Goal: Transaction & Acquisition: Book appointment/travel/reservation

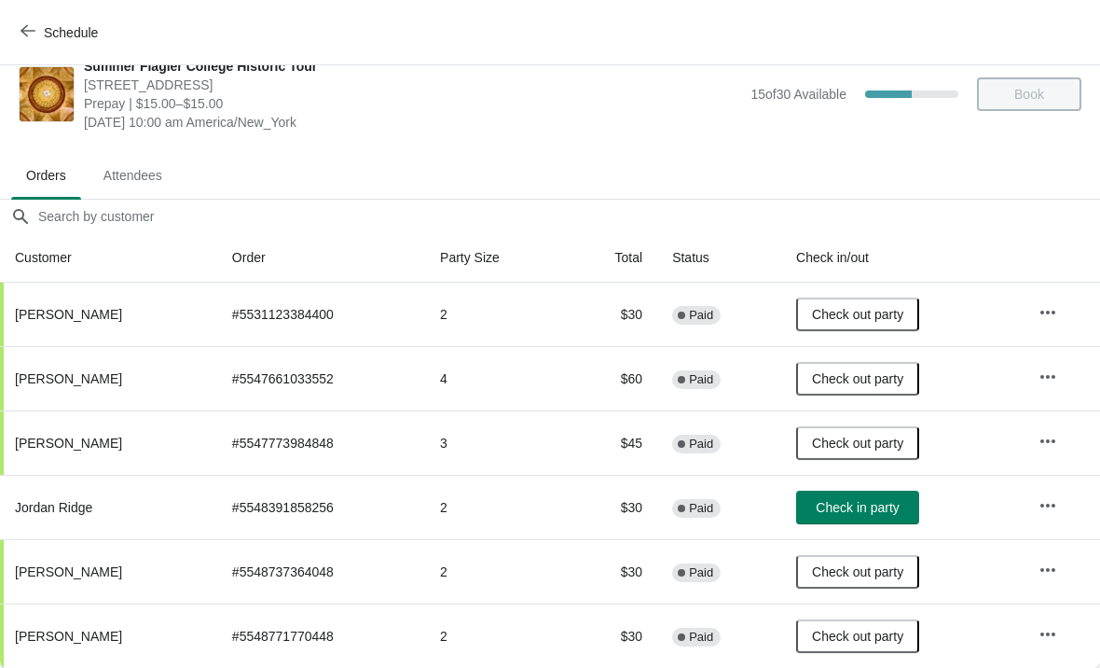
scroll to position [27, 0]
click at [1060, 501] on button "button" at bounding box center [1048, 506] width 34 height 34
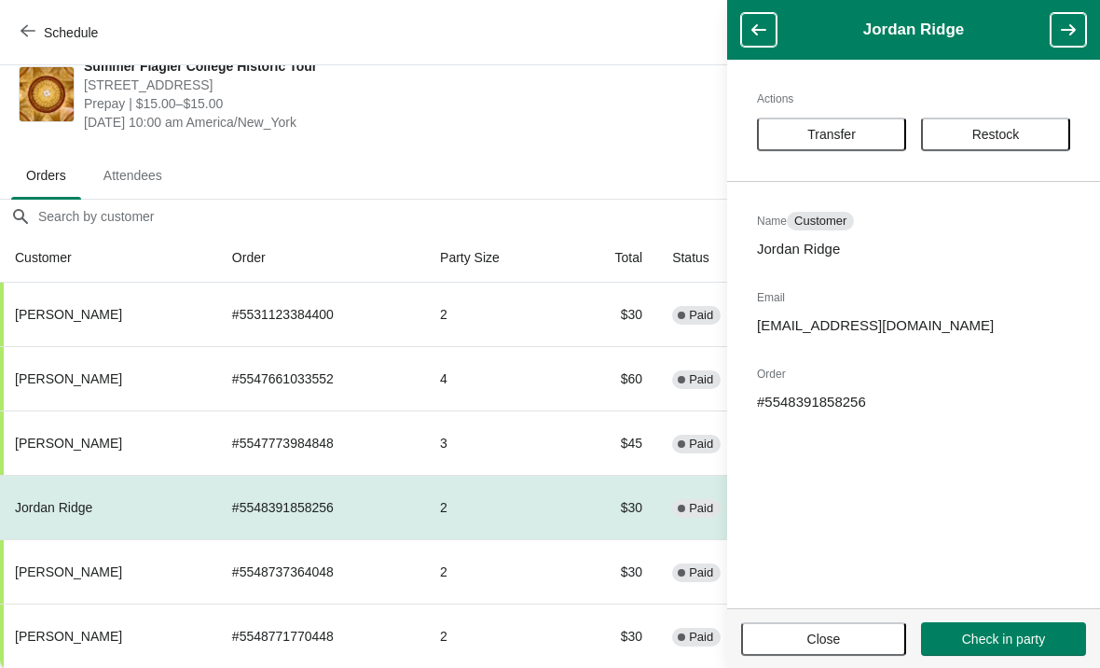
click at [845, 131] on span "Transfer" at bounding box center [831, 134] width 48 height 15
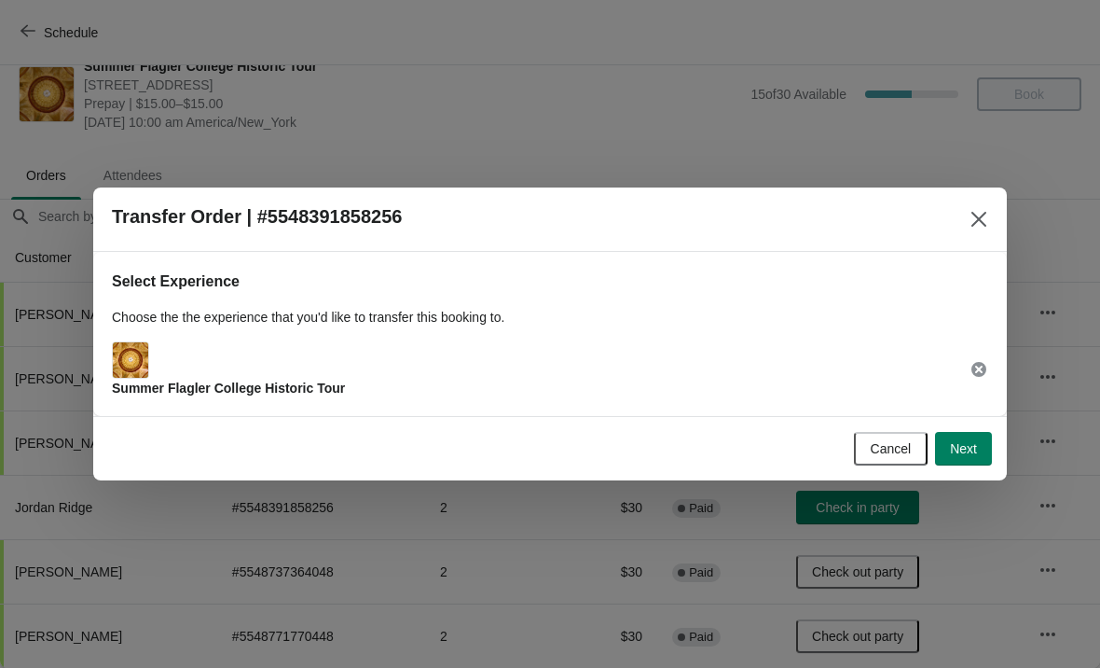
click at [970, 449] on span "Next" at bounding box center [963, 448] width 27 height 15
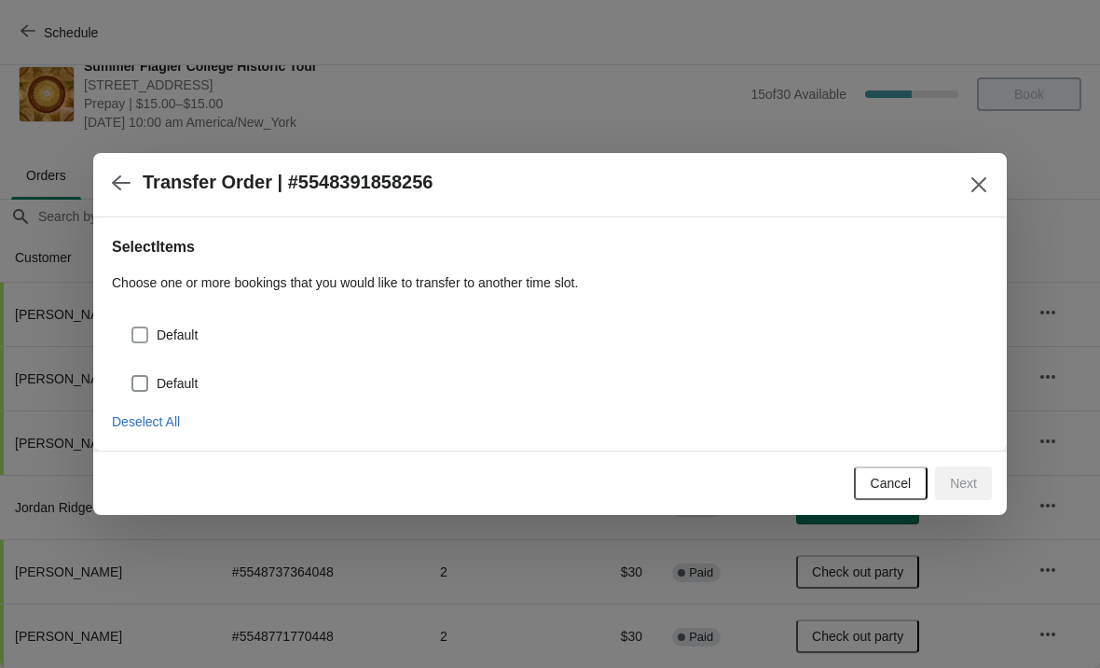
click at [142, 327] on span at bounding box center [139, 334] width 17 height 17
click at [132, 327] on input "Default" at bounding box center [131, 326] width 1 height 1
checkbox input "true"
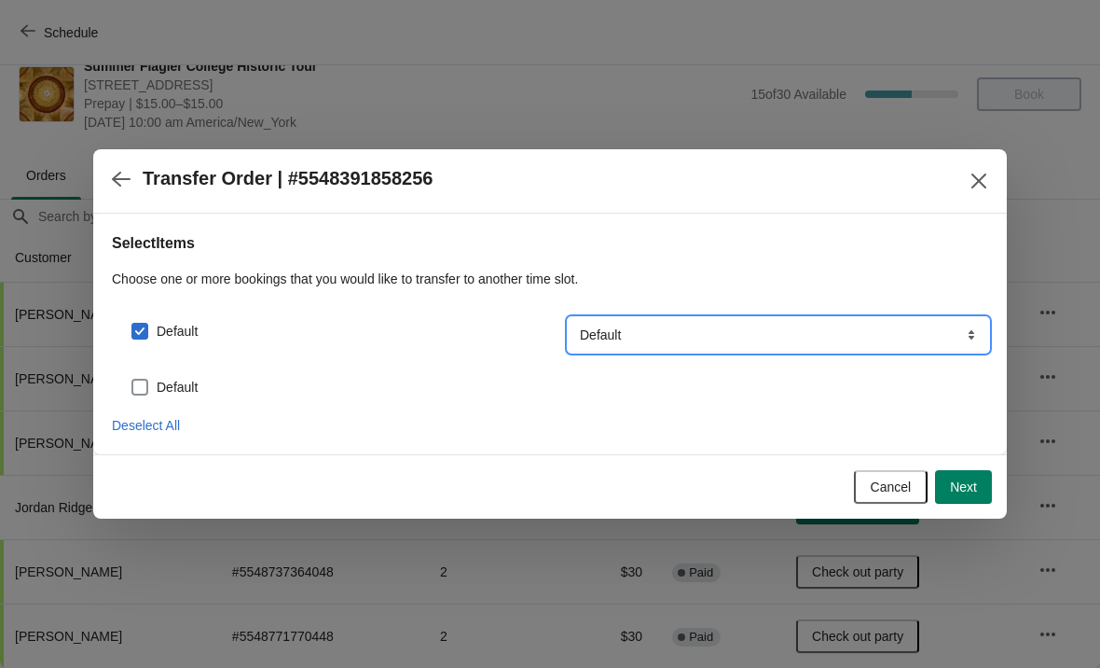
click at [937, 334] on select "Default" at bounding box center [779, 335] width 420 height 34
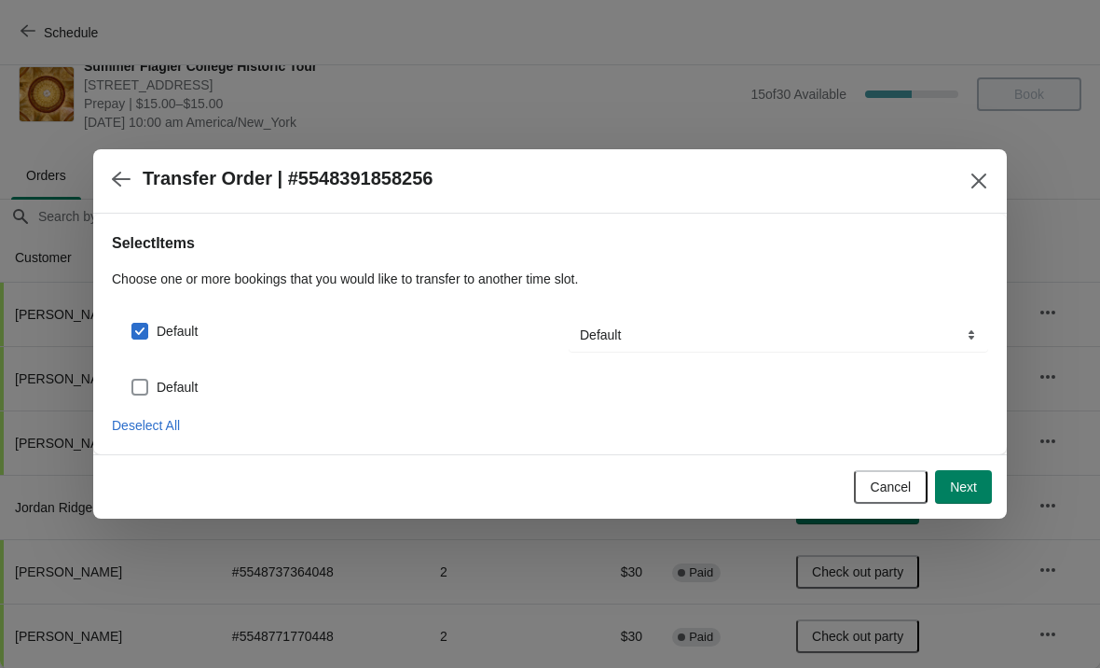
click at [971, 480] on span "Next" at bounding box center [963, 486] width 27 height 15
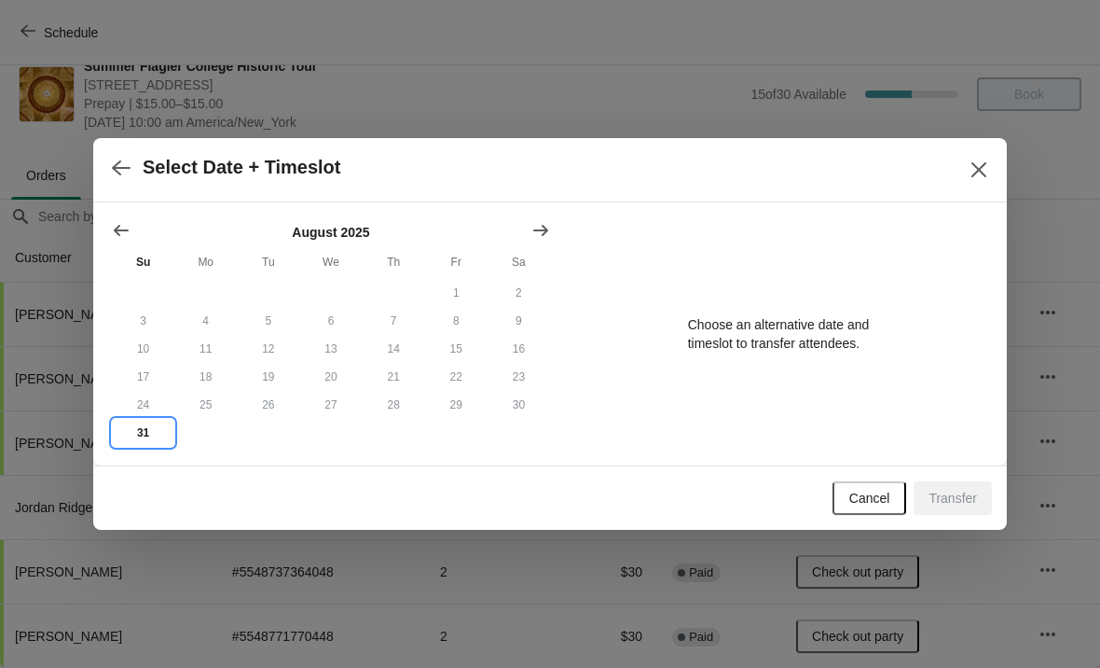
click at [158, 439] on button "31" at bounding box center [143, 433] width 62 height 28
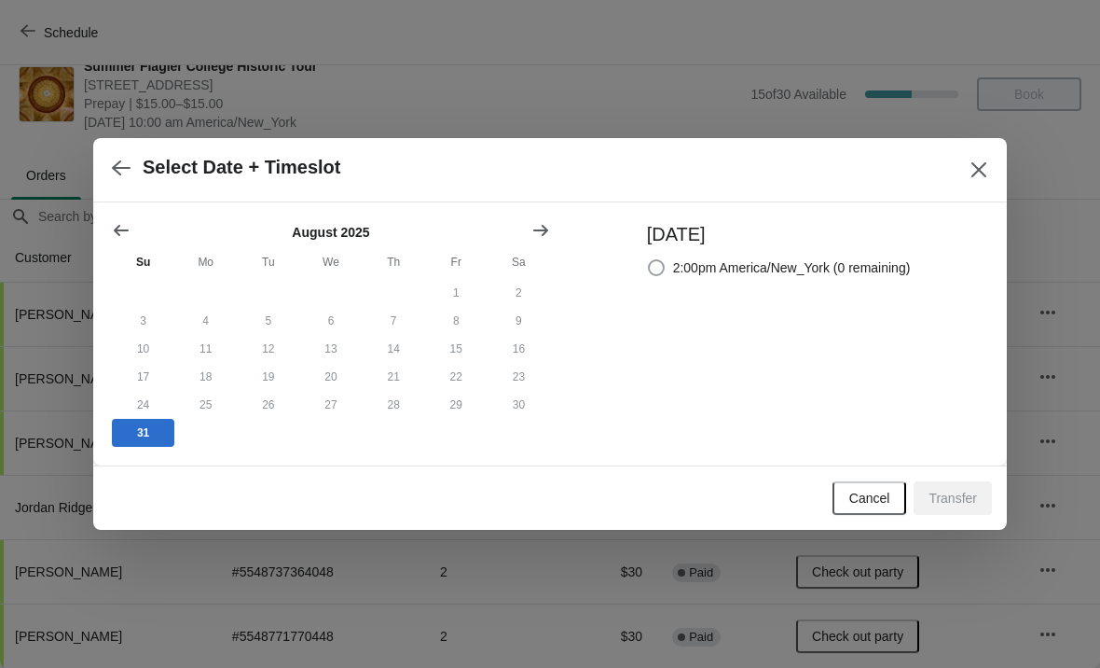
click at [656, 255] on label "2:00pm America/New_York (0 remaining)" at bounding box center [779, 268] width 264 height 26
click at [649, 259] on input "2:00pm America/New_York (0 remaining)" at bounding box center [648, 259] width 1 height 1
radio input "true"
click at [956, 503] on span "Transfer" at bounding box center [953, 497] width 48 height 15
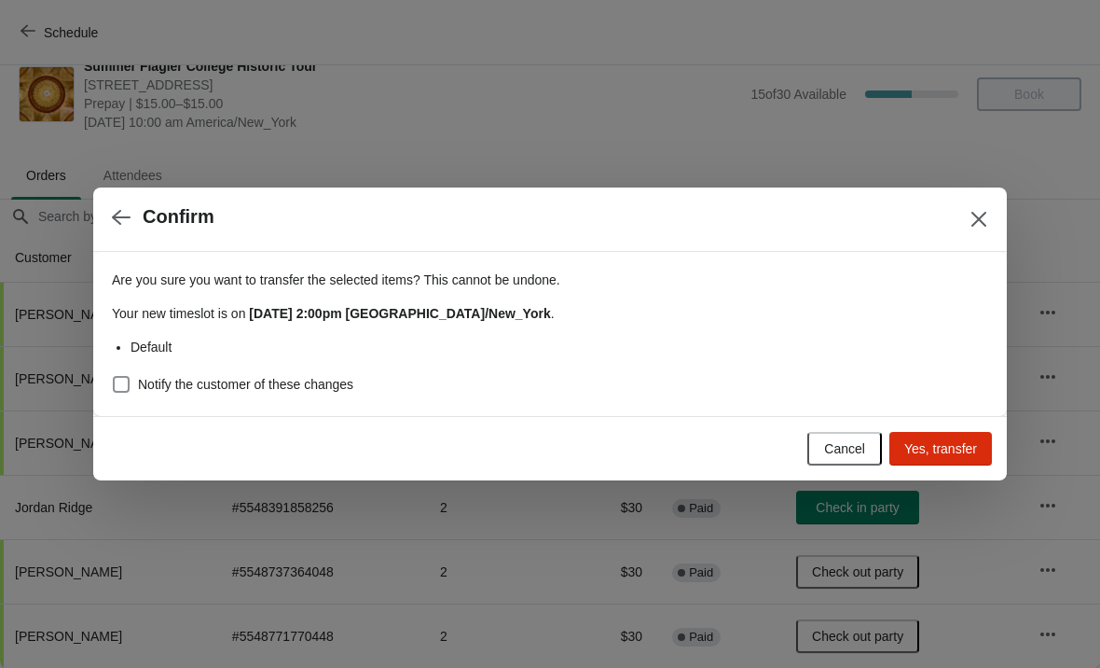
click at [127, 388] on span at bounding box center [121, 384] width 17 height 17
click at [114, 377] on input "Notify the customer of these changes" at bounding box center [113, 376] width 1 height 1
checkbox input "true"
click at [957, 450] on span "Yes, transfer" at bounding box center [940, 448] width 73 height 15
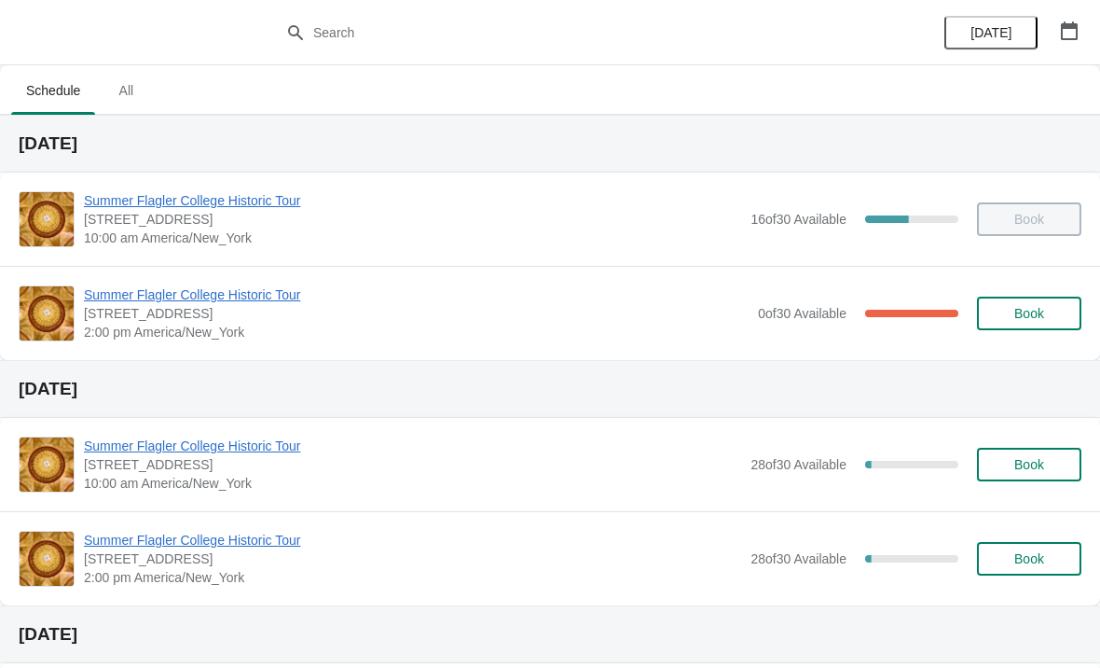
click at [170, 294] on span "Summer Flagler College Historic Tour" at bounding box center [416, 294] width 665 height 19
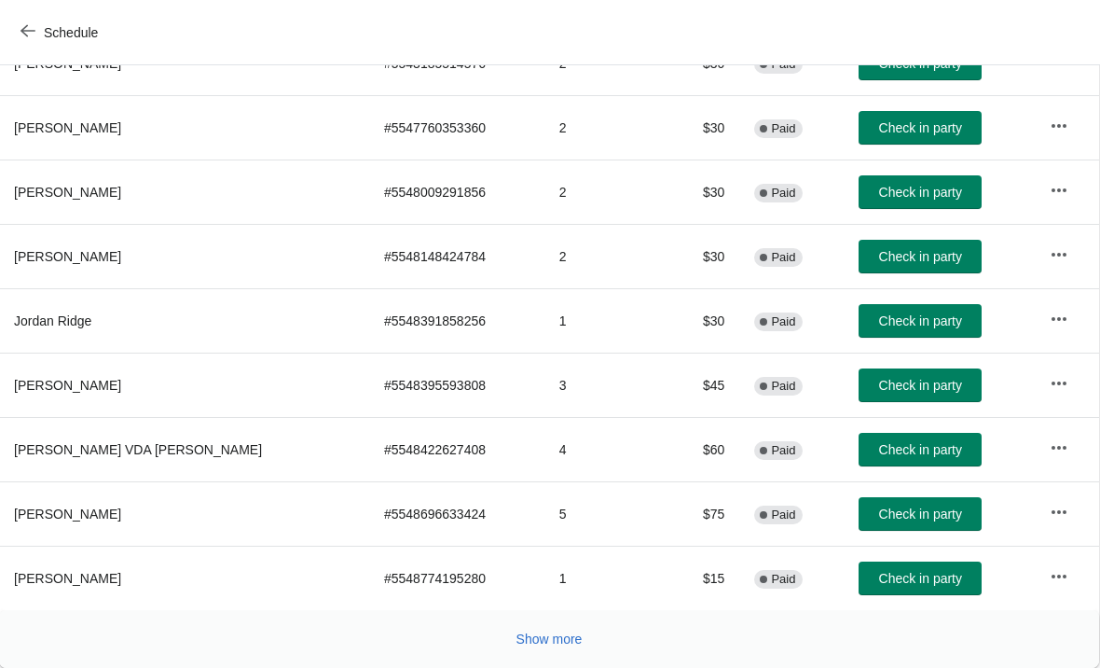
scroll to position [342, 1]
click at [540, 634] on span "Show more" at bounding box center [549, 638] width 66 height 15
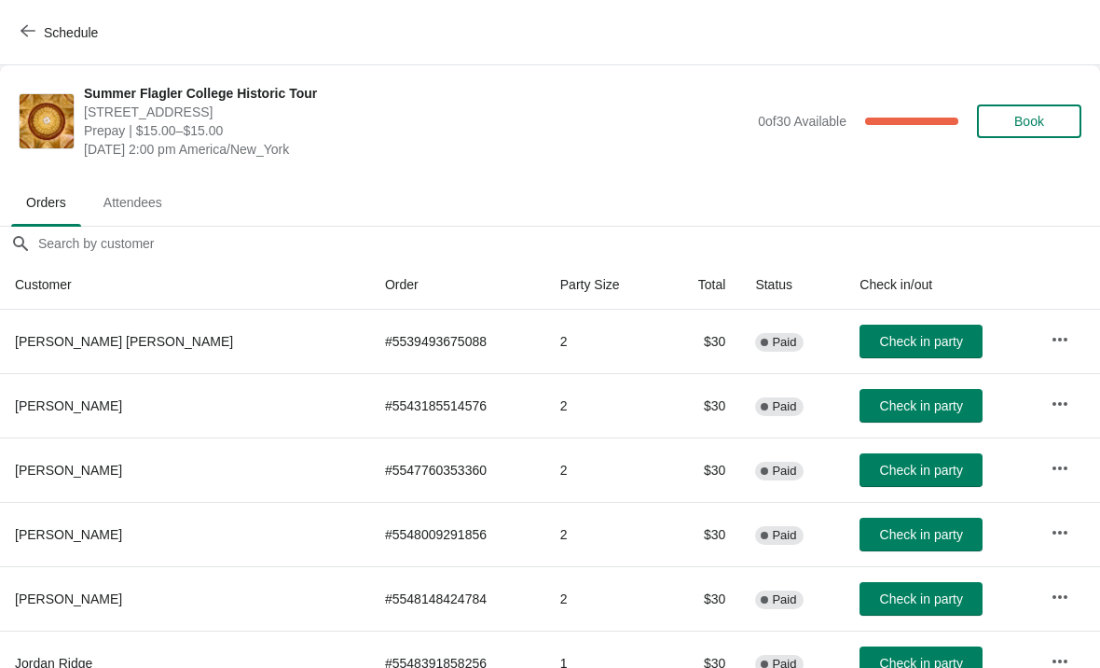
scroll to position [0, 0]
click at [1029, 104] on button "Book" at bounding box center [1029, 121] width 104 height 34
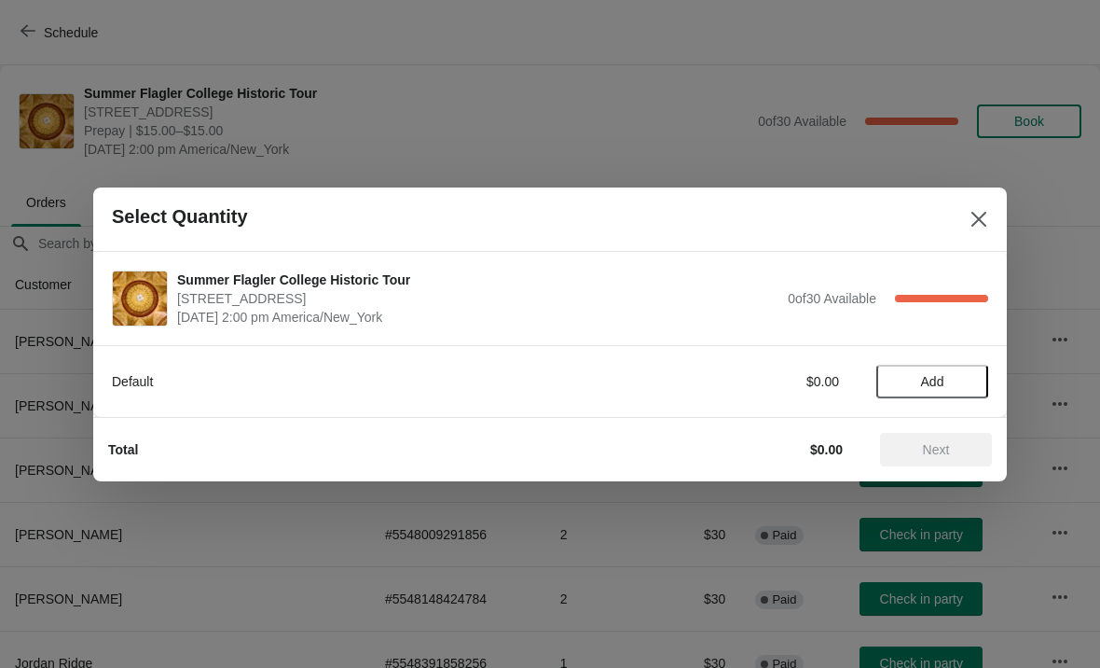
click at [893, 397] on button "Add" at bounding box center [932, 382] width 112 height 34
click at [962, 381] on icon at bounding box center [964, 381] width 7 height 7
click at [970, 379] on icon at bounding box center [965, 381] width 20 height 20
click at [962, 379] on icon at bounding box center [965, 381] width 20 height 20
click at [899, 373] on icon at bounding box center [900, 381] width 20 height 20
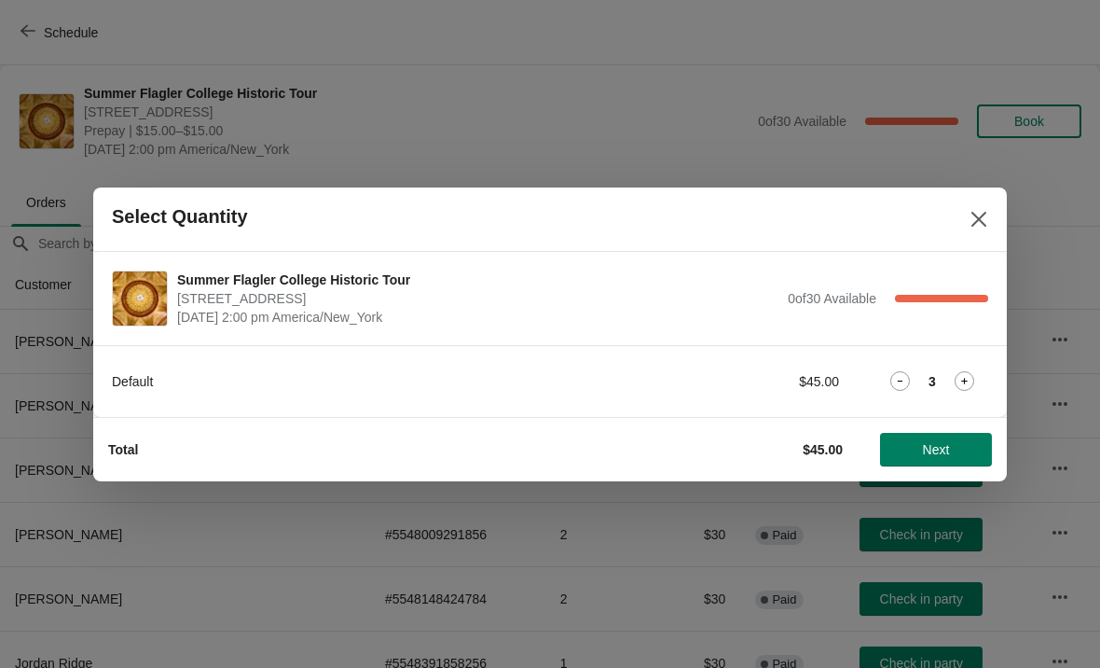
click at [908, 377] on icon at bounding box center [900, 381] width 20 height 20
click at [902, 371] on icon at bounding box center [900, 381] width 20 height 20
click at [962, 377] on icon at bounding box center [965, 381] width 20 height 20
click at [901, 378] on icon at bounding box center [900, 381] width 20 height 20
click at [970, 375] on icon at bounding box center [965, 381] width 20 height 20
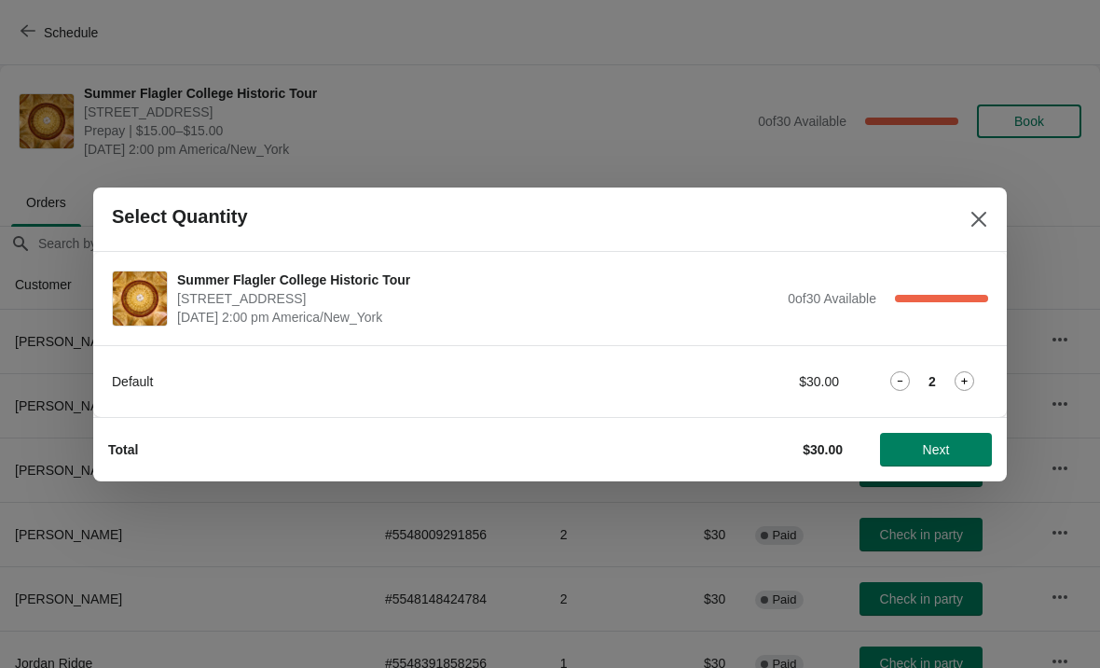
click at [963, 372] on icon at bounding box center [965, 381] width 20 height 20
click at [882, 383] on div "3" at bounding box center [932, 381] width 112 height 20
click at [885, 377] on div "3" at bounding box center [932, 381] width 112 height 20
click at [949, 450] on span "Next" at bounding box center [936, 449] width 27 height 15
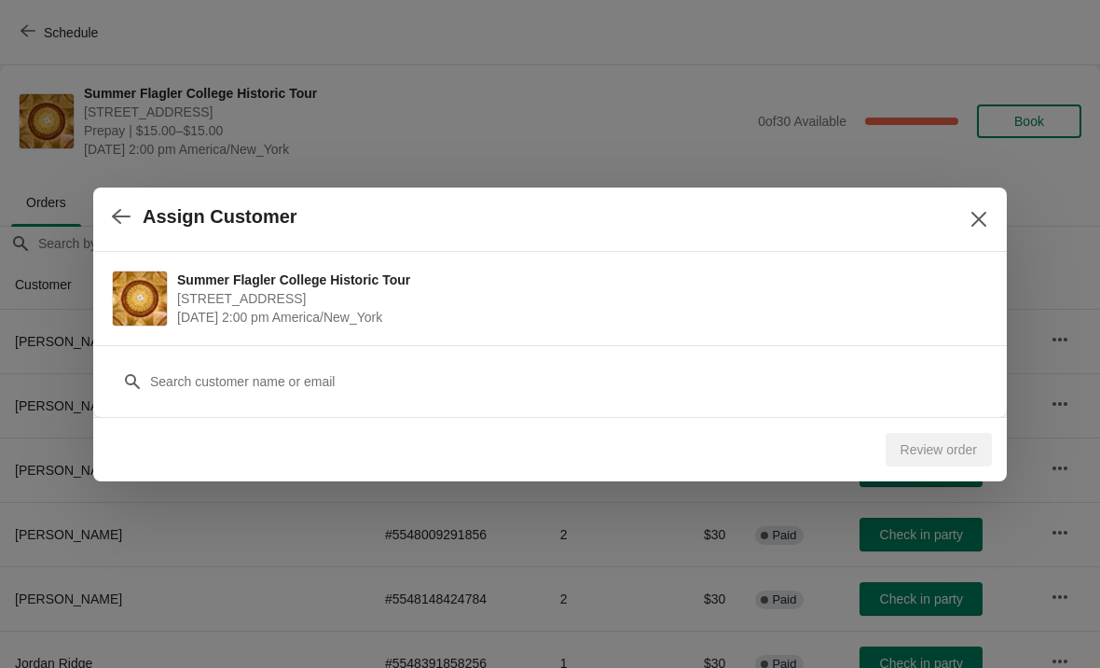
click at [135, 221] on button "button" at bounding box center [121, 217] width 34 height 36
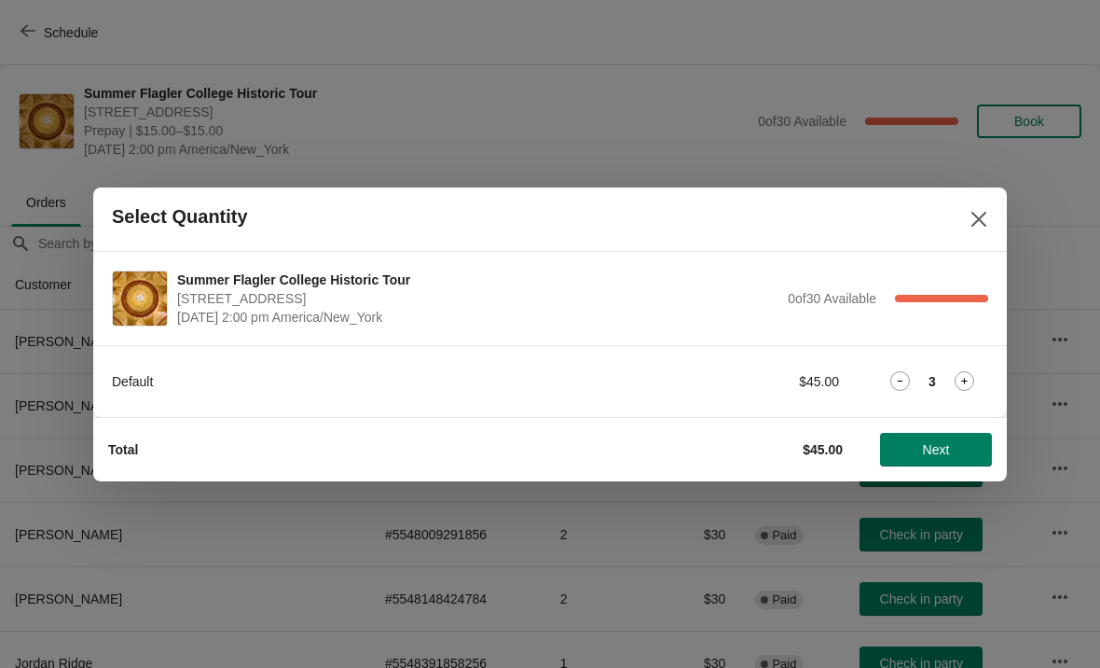
click at [902, 379] on icon at bounding box center [900, 381] width 20 height 20
click at [952, 448] on span "Next" at bounding box center [936, 449] width 82 height 15
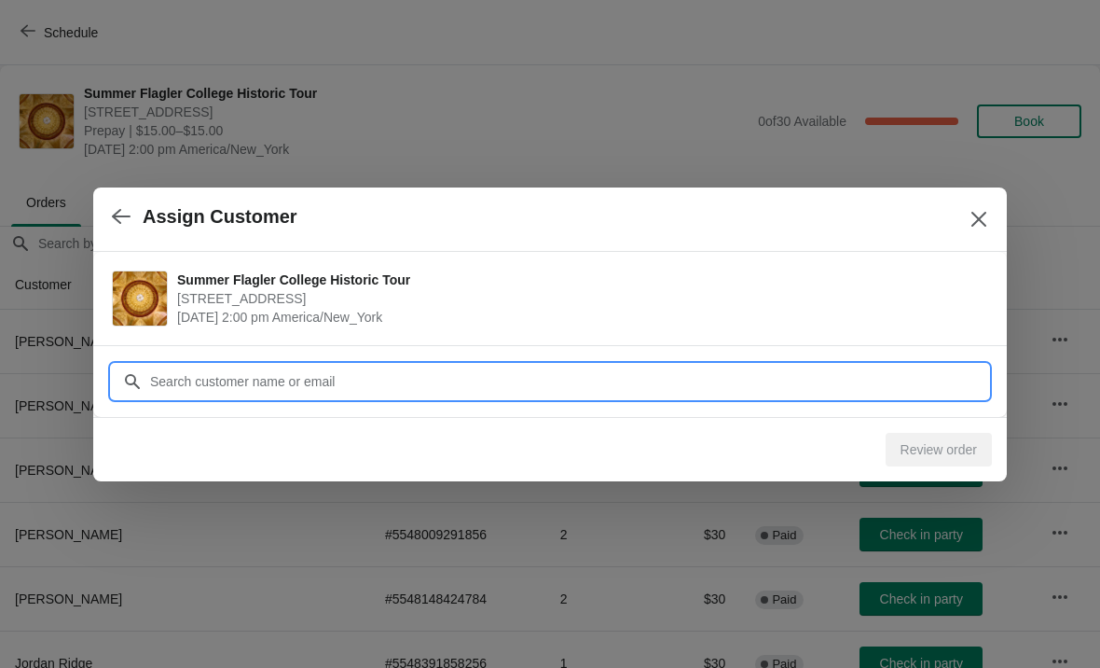
click at [919, 379] on input "Customer" at bounding box center [568, 382] width 839 height 34
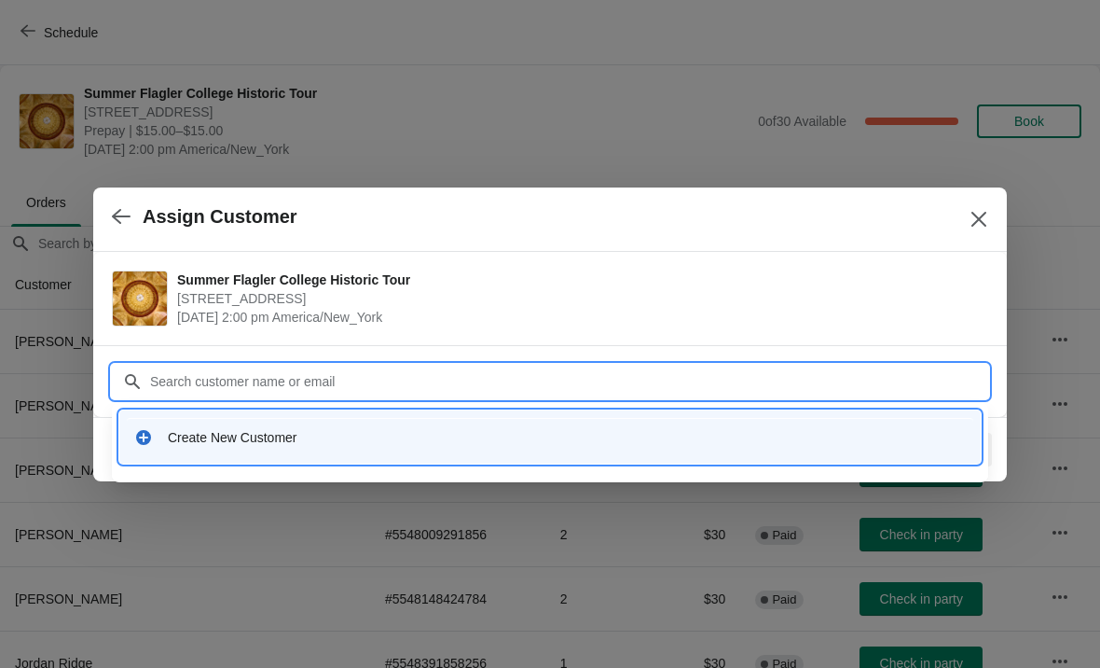
click at [165, 433] on div "Create New Customer" at bounding box center [550, 437] width 832 height 19
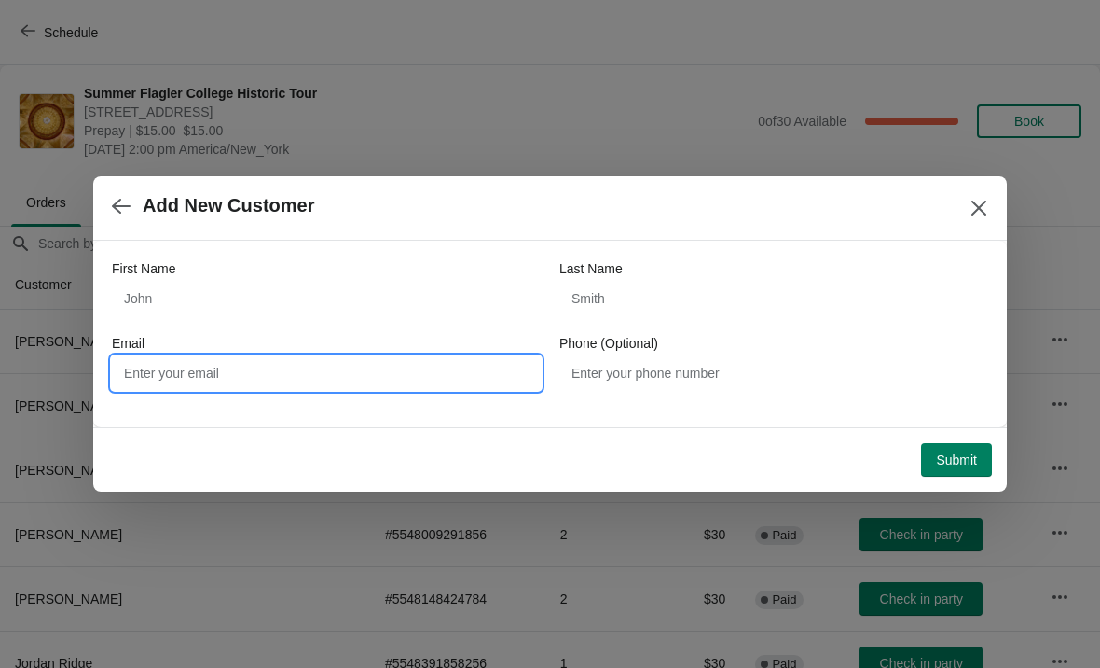
click at [188, 385] on input "Email" at bounding box center [326, 373] width 429 height 34
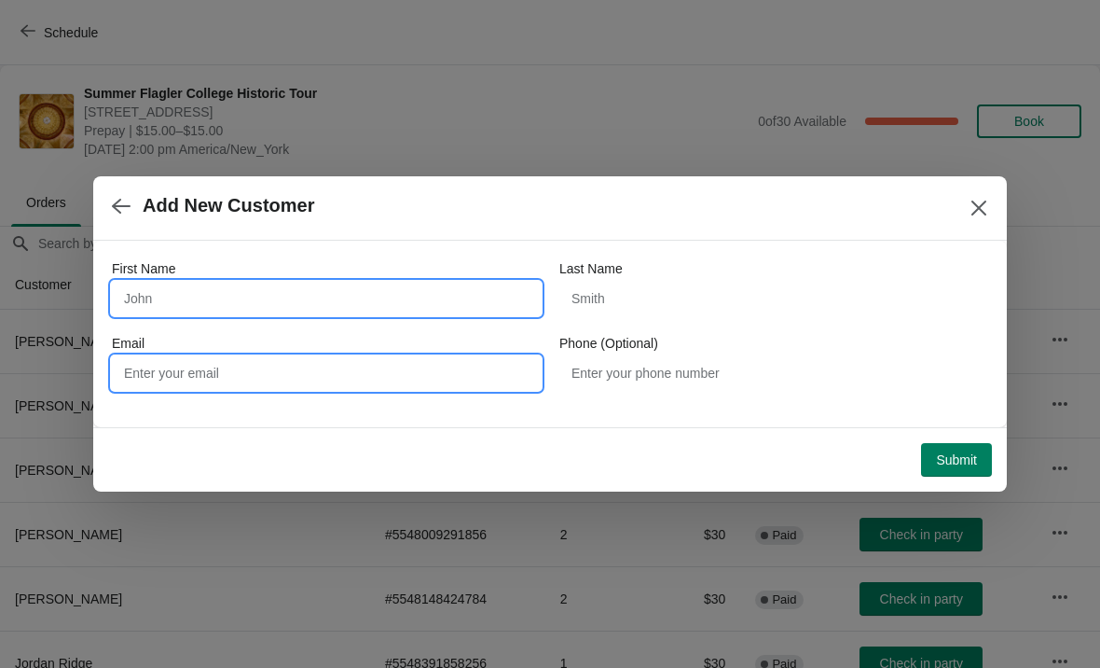
click at [156, 298] on input "First Name" at bounding box center [326, 299] width 429 height 34
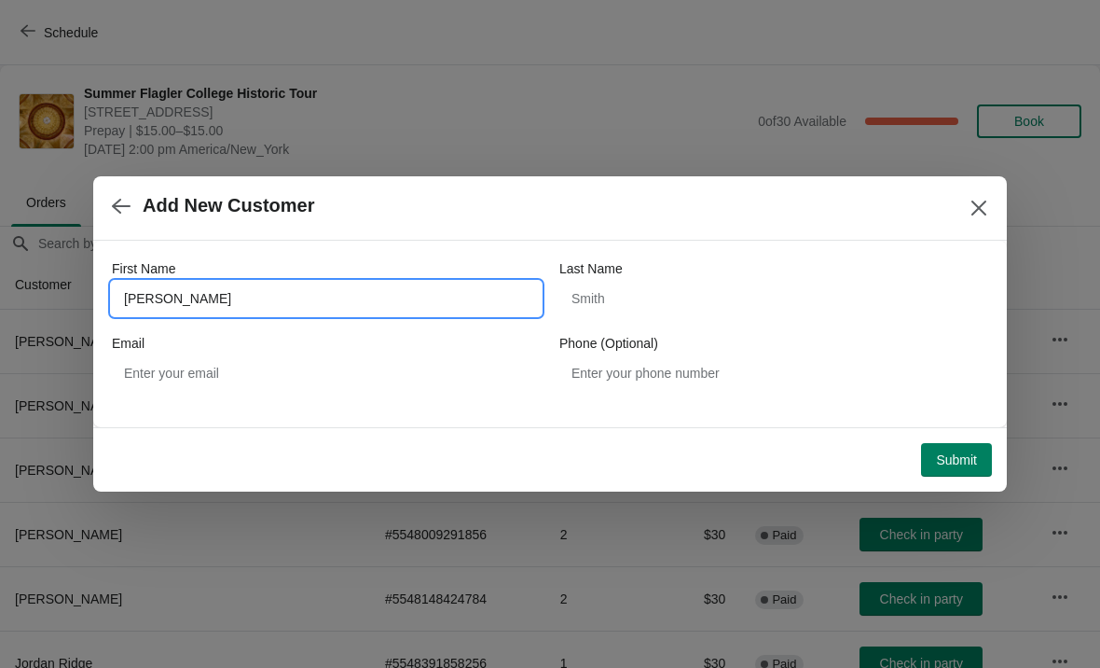
type input "Cecily"
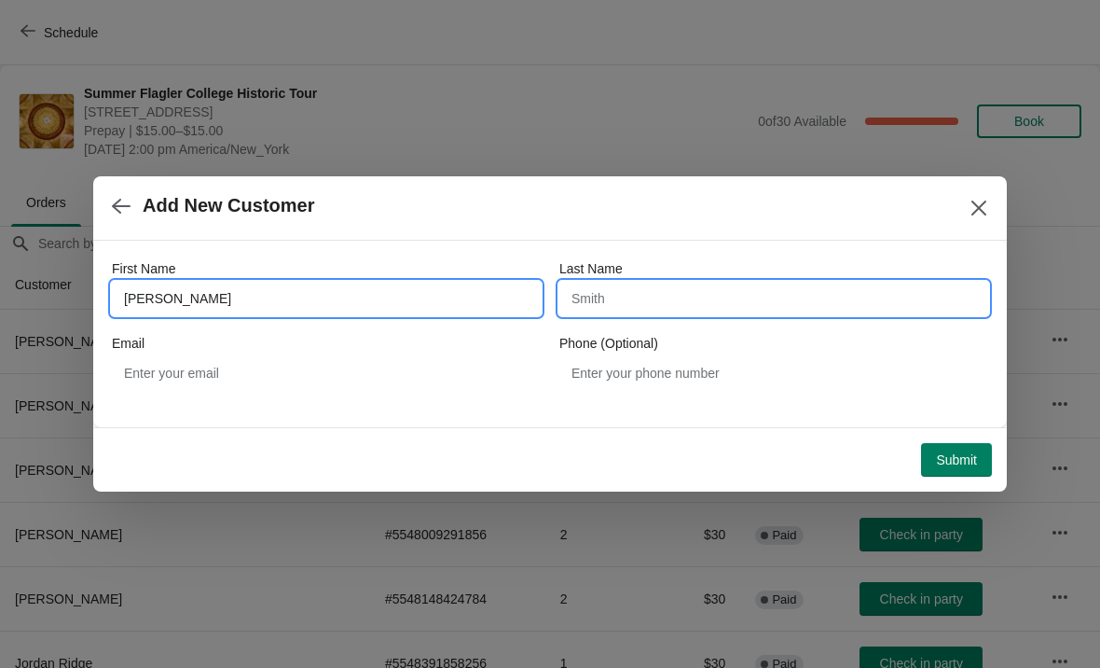
click at [808, 300] on input "Last Name" at bounding box center [773, 299] width 429 height 34
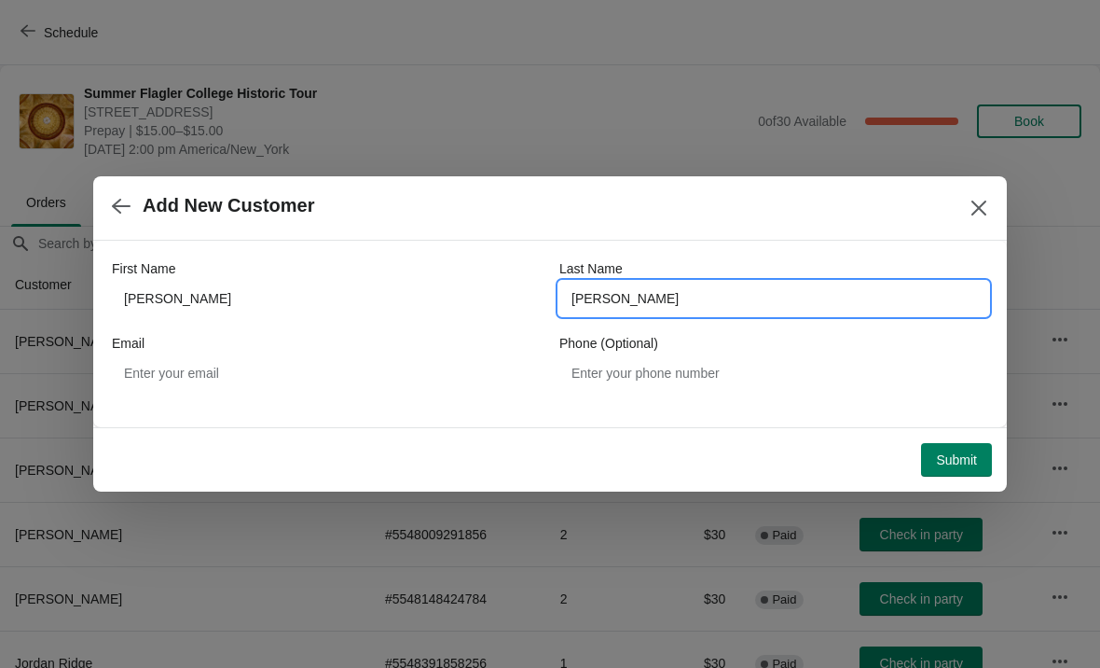
type input "Smith"
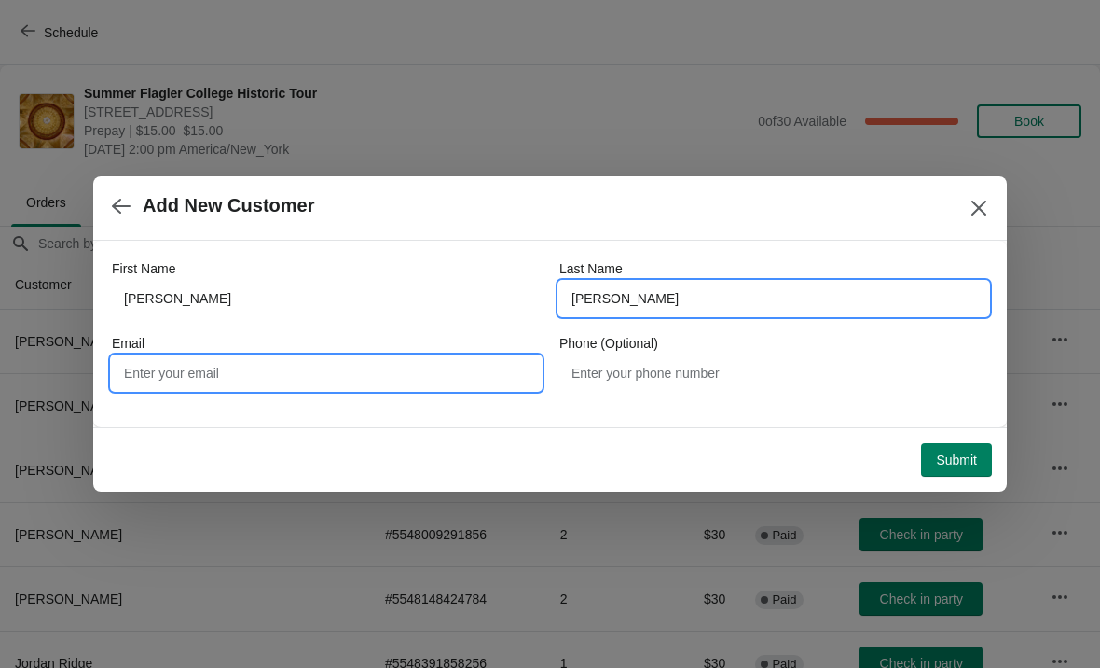
click at [218, 377] on input "Email" at bounding box center [326, 373] width 429 height 34
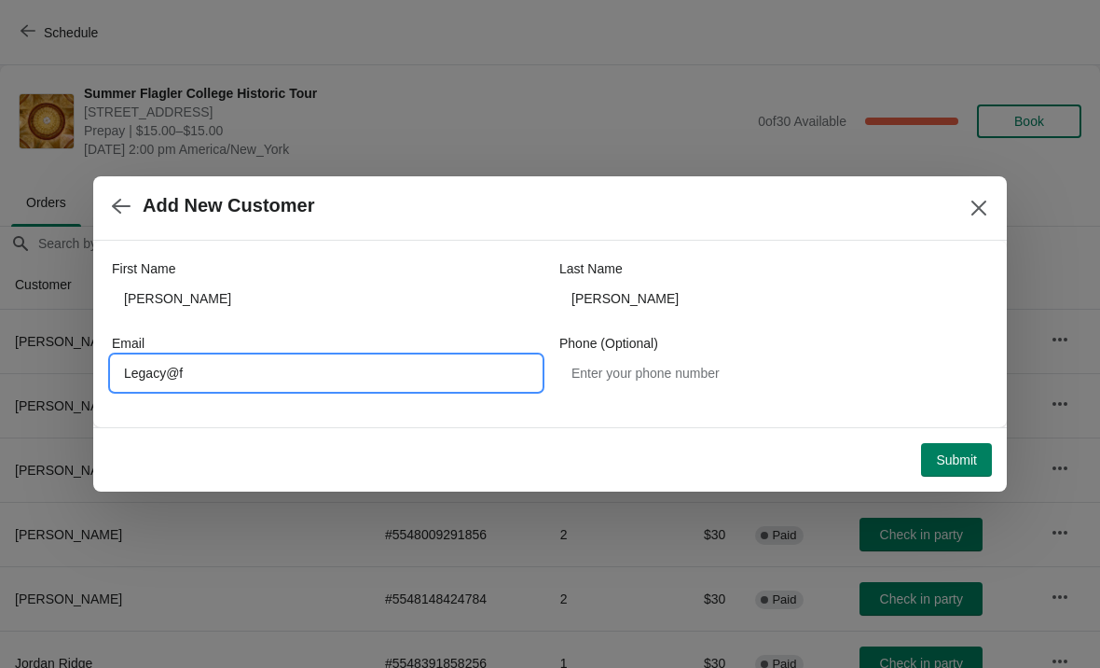
type input "Legacy@fl"
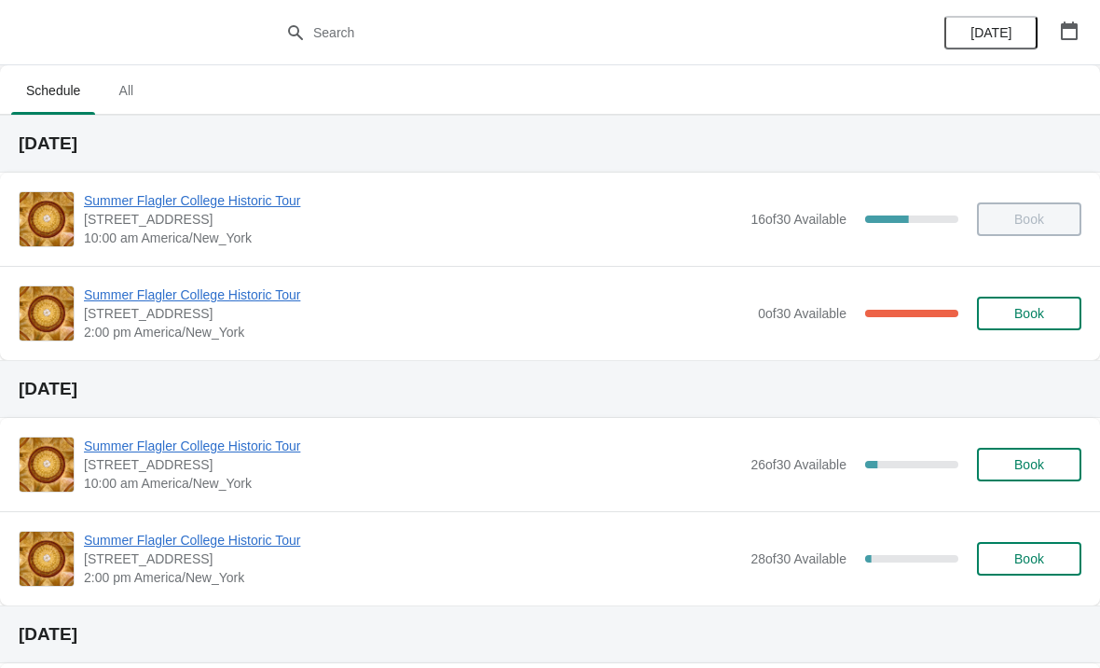
click at [1019, 308] on span "Book" at bounding box center [1029, 313] width 30 height 15
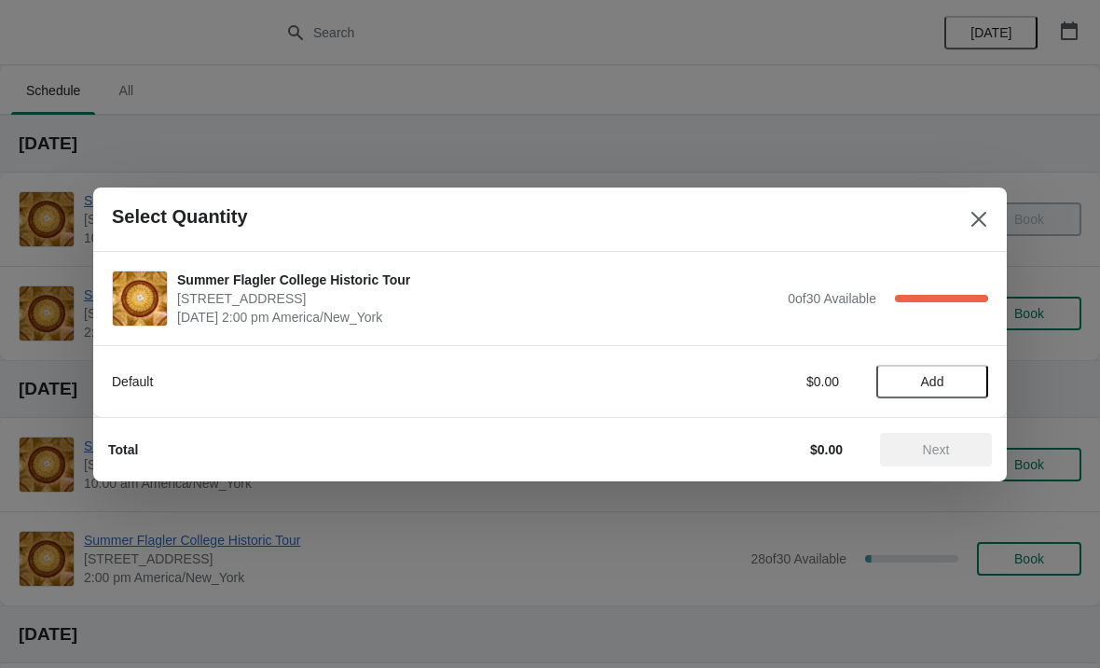
click at [923, 365] on button "Add" at bounding box center [932, 382] width 112 height 34
click at [978, 204] on button "Close" at bounding box center [979, 219] width 34 height 34
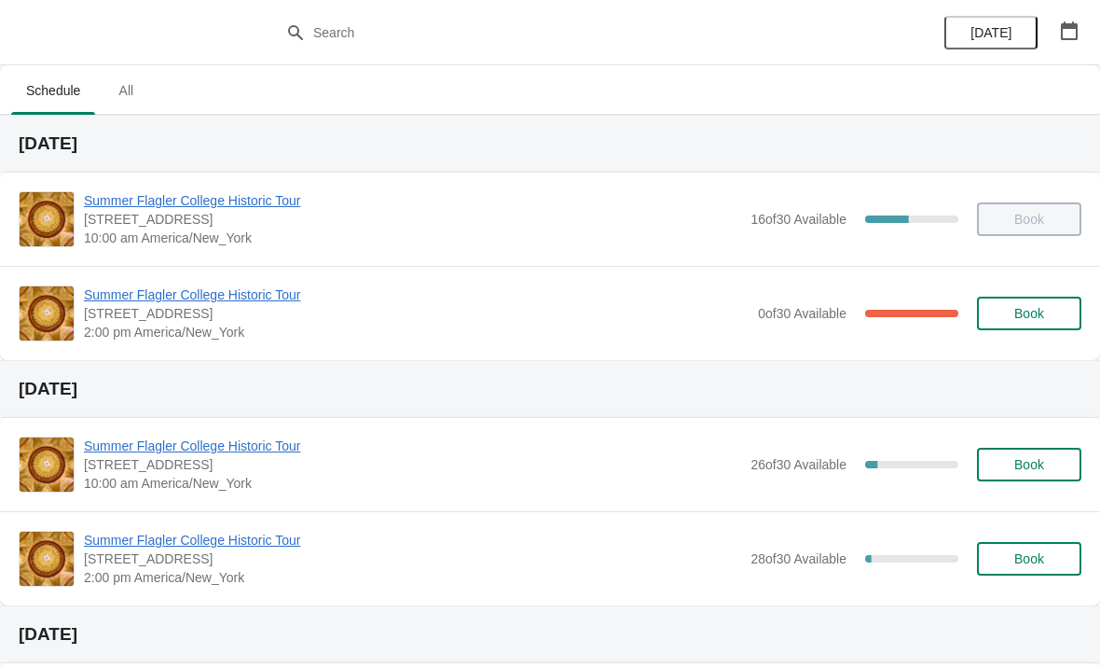
click at [229, 298] on span "Summer Flagler College Historic Tour" at bounding box center [416, 294] width 665 height 19
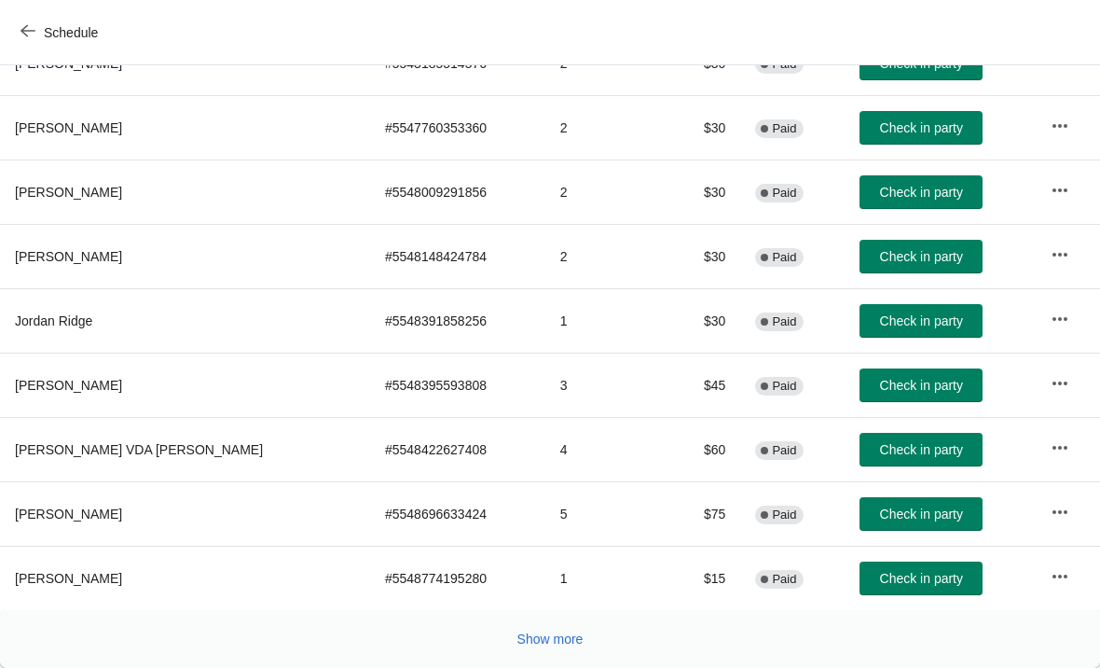
scroll to position [365, -1]
click at [540, 627] on button "Show more" at bounding box center [550, 639] width 81 height 34
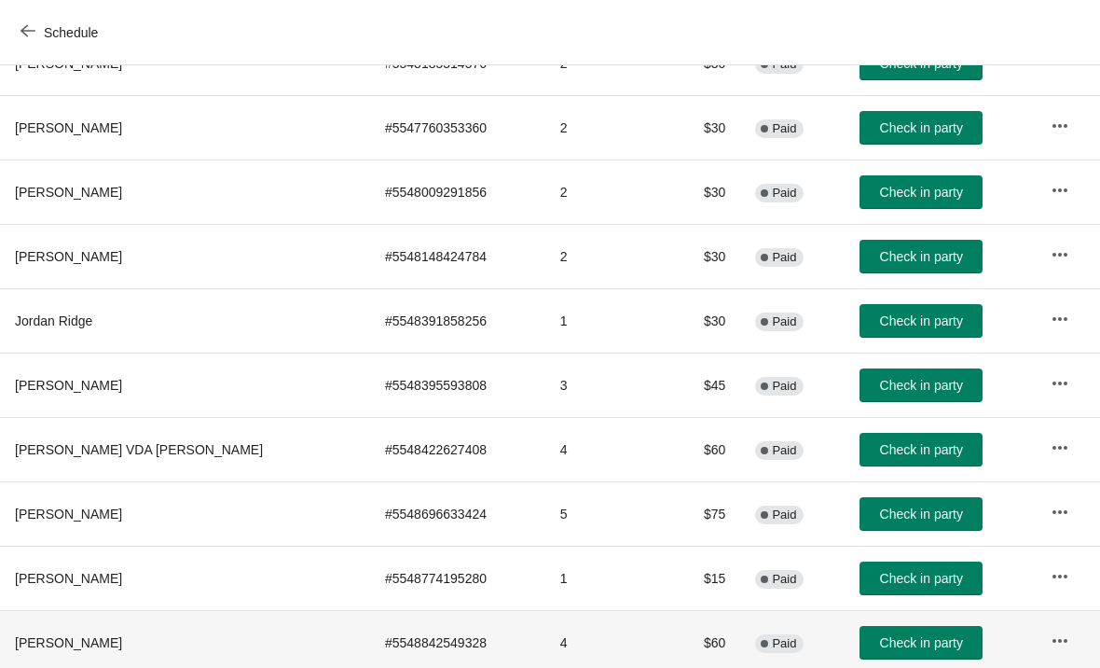
click at [572, 640] on td "4" at bounding box center [604, 642] width 119 height 64
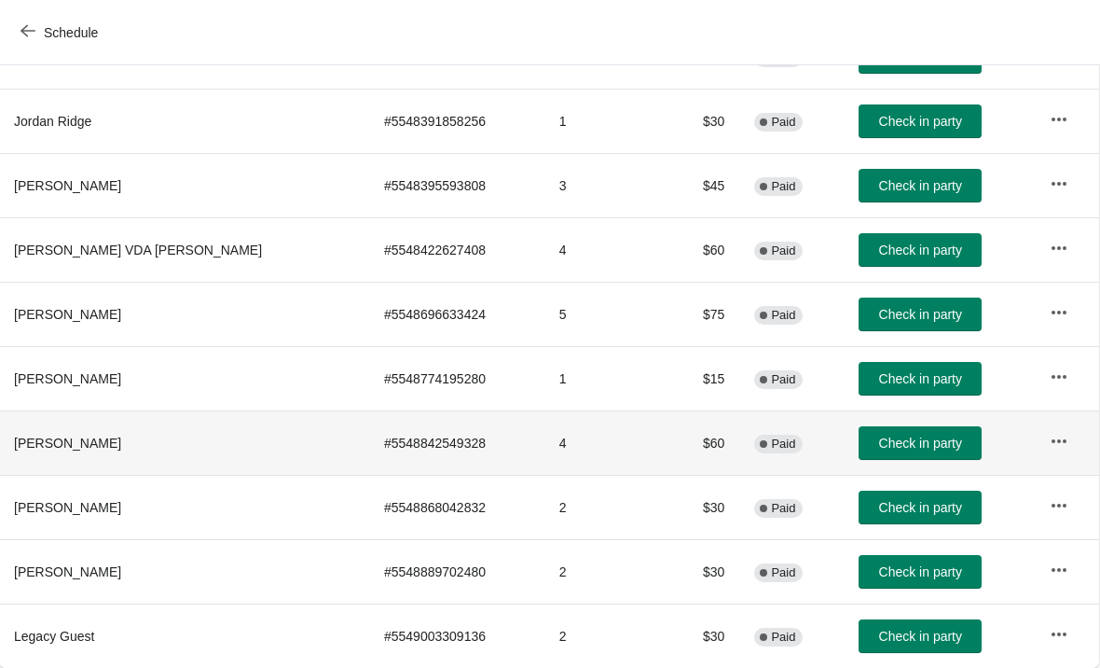
scroll to position [542, 1]
click at [907, 635] on span "Check in party" at bounding box center [920, 635] width 83 height 15
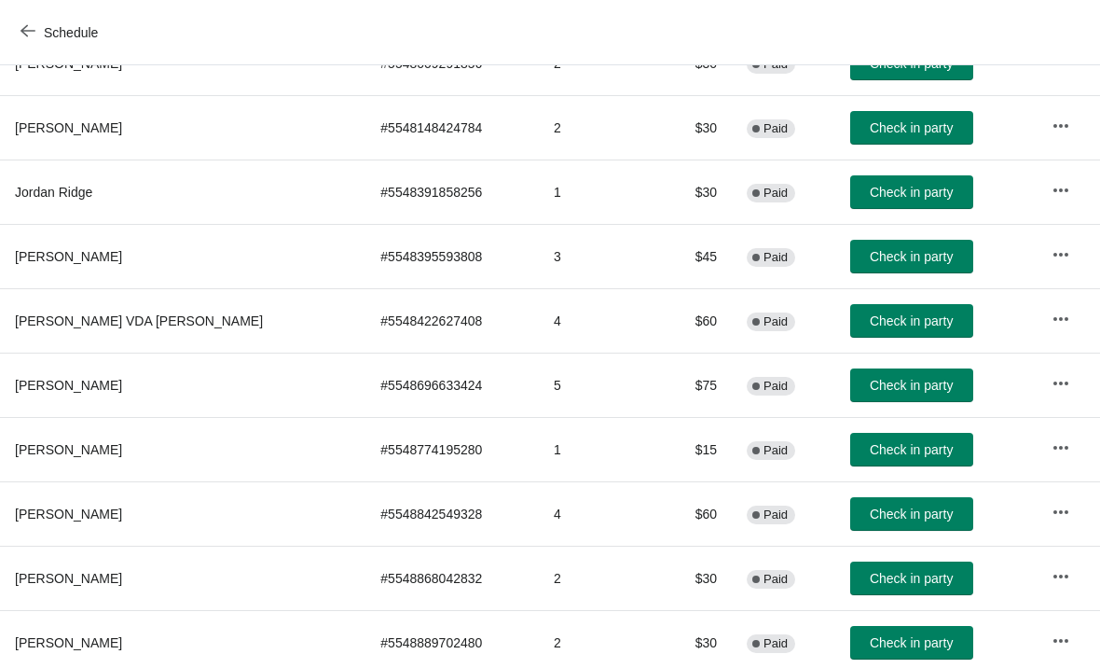
scroll to position [471, 0]
click at [930, 386] on span "Check in party" at bounding box center [911, 385] width 83 height 15
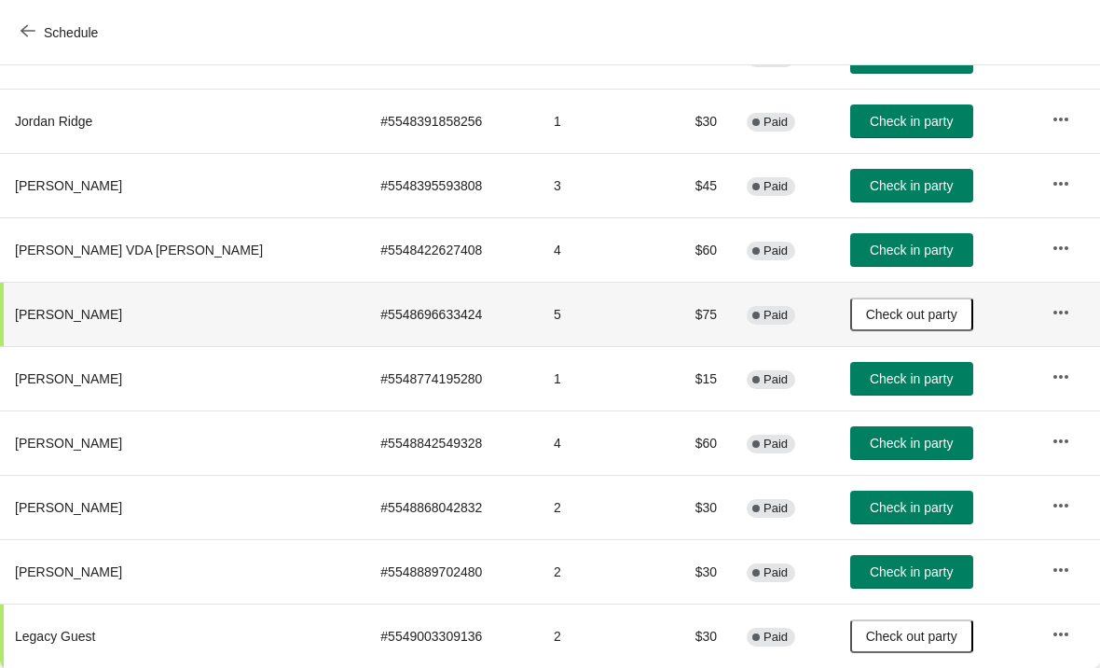
scroll to position [542, 0]
click at [964, 439] on button "Check in party" at bounding box center [911, 443] width 123 height 34
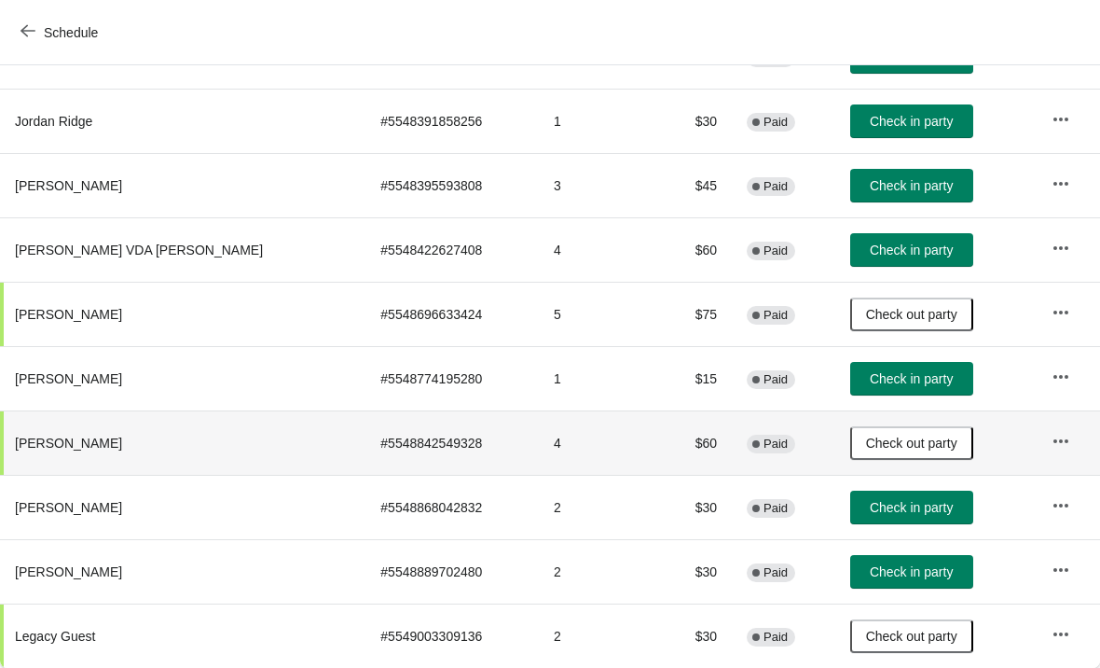
click at [912, 535] on td "Check in party" at bounding box center [935, 507] width 201 height 64
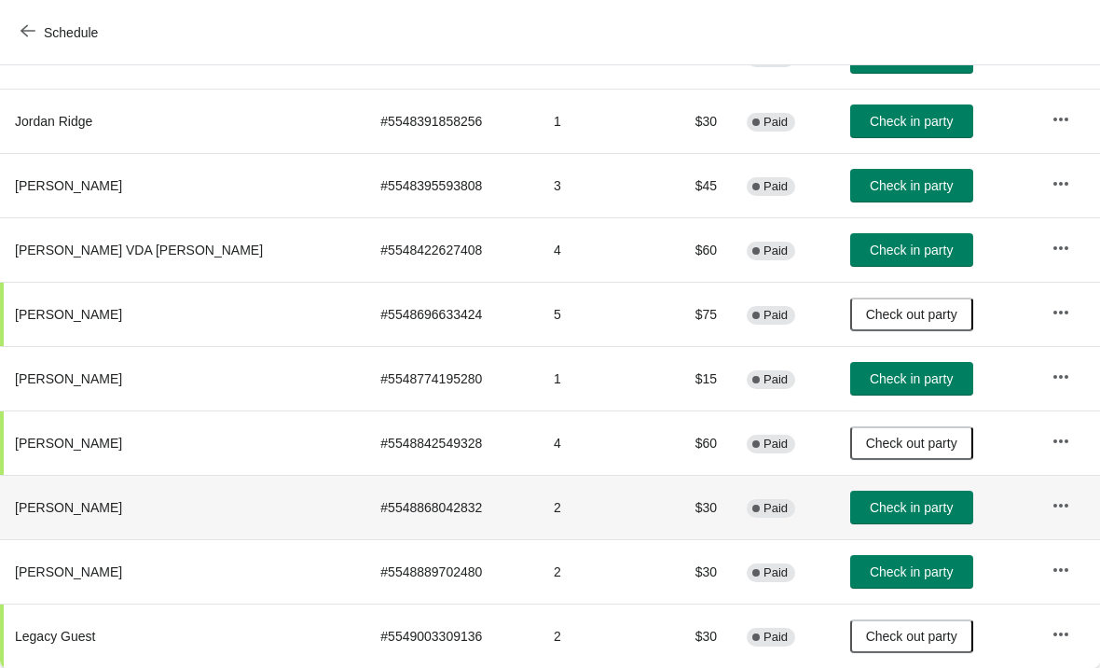
click at [934, 565] on span "Check in party" at bounding box center [911, 571] width 83 height 15
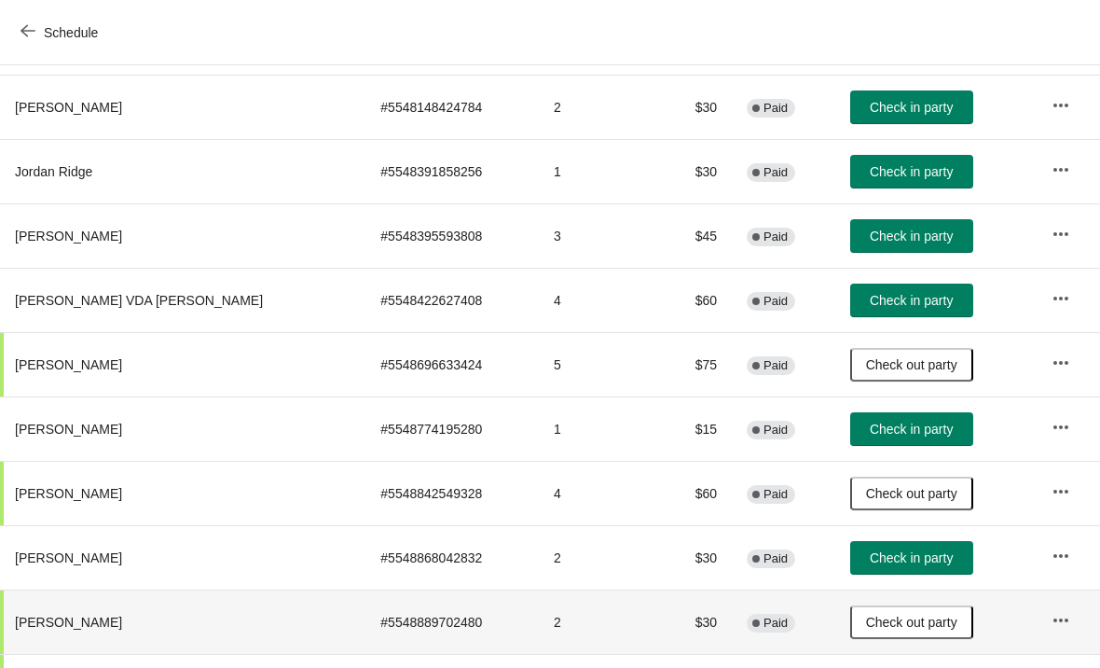
scroll to position [491, 0]
click at [931, 233] on span "Check in party" at bounding box center [911, 235] width 83 height 15
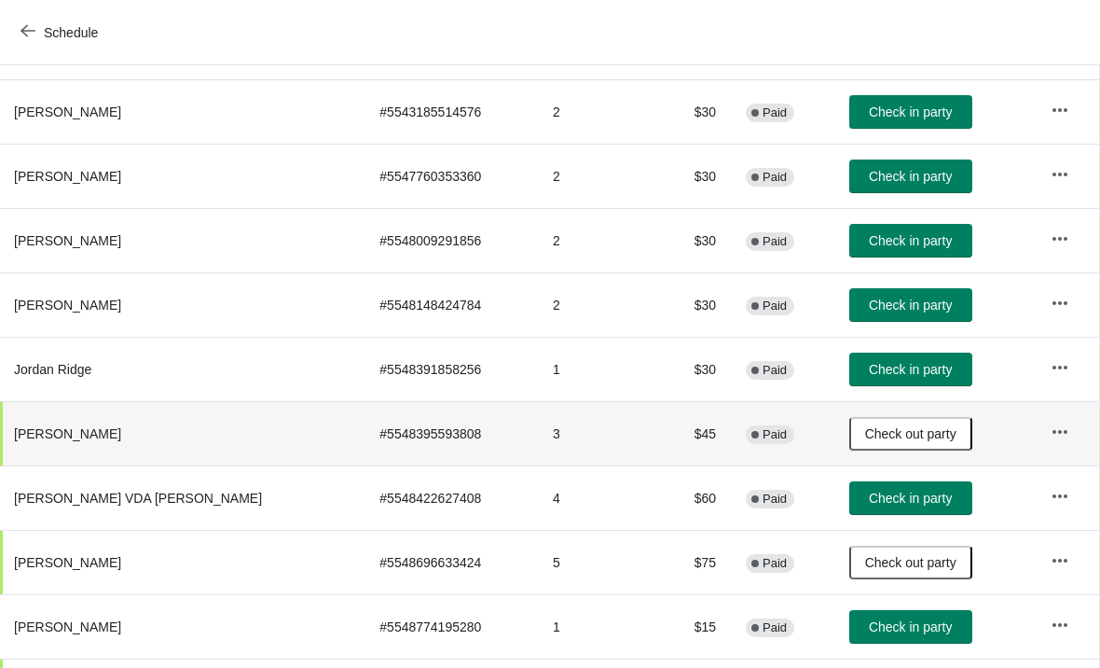
scroll to position [296, 1]
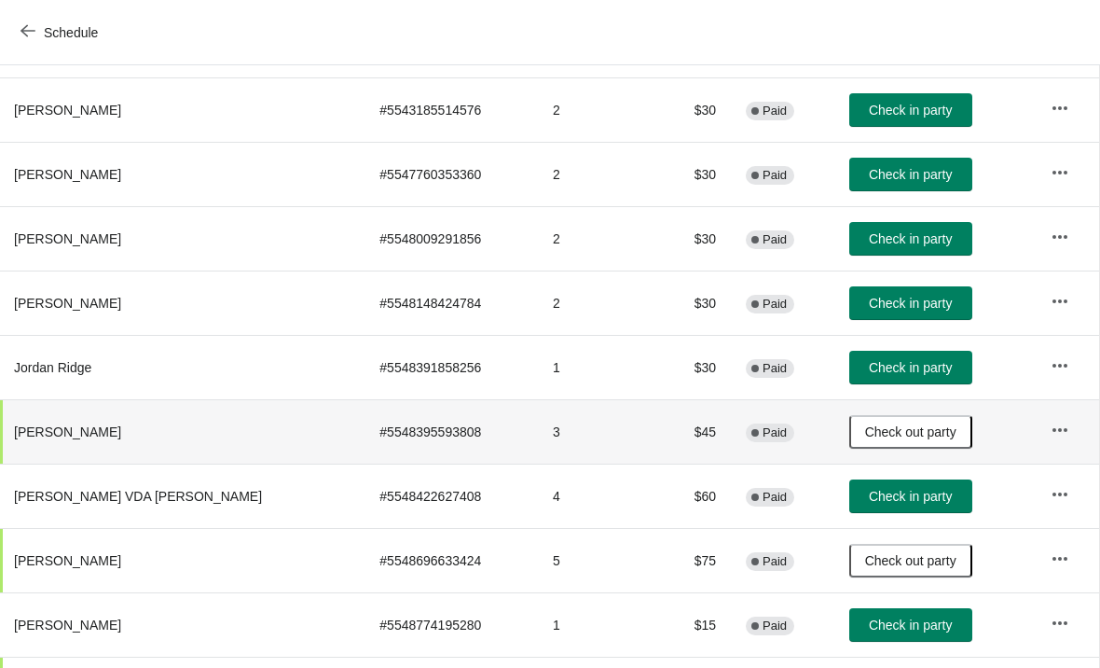
click at [929, 373] on span "Check in party" at bounding box center [910, 367] width 83 height 15
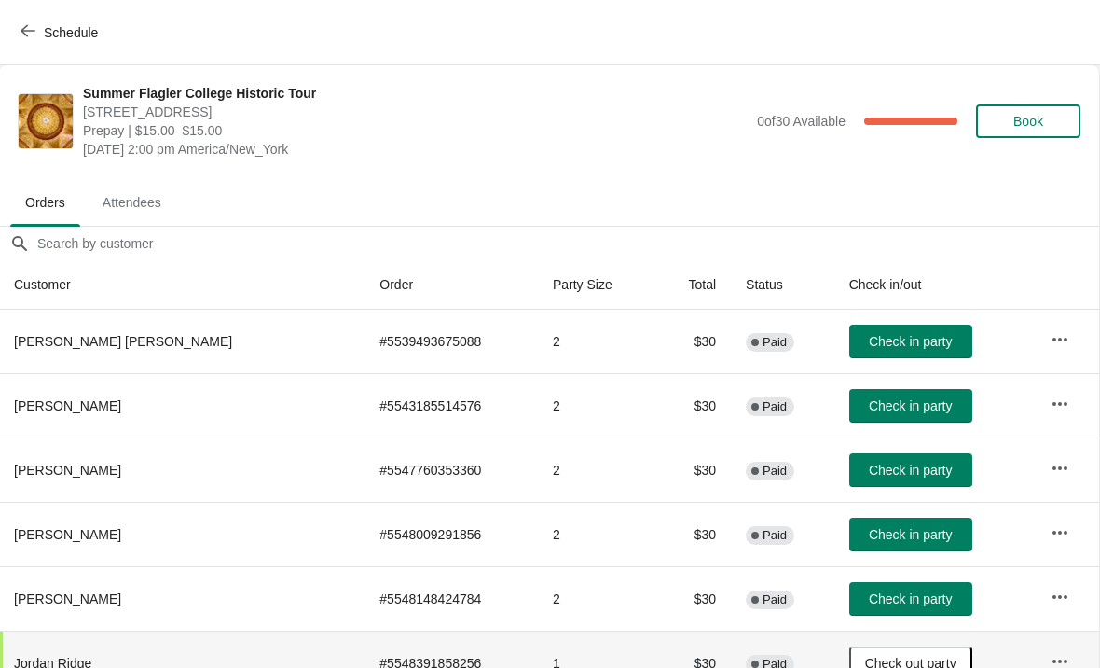
scroll to position [0, 1]
click at [43, 8] on div "Schedule" at bounding box center [550, 32] width 1100 height 65
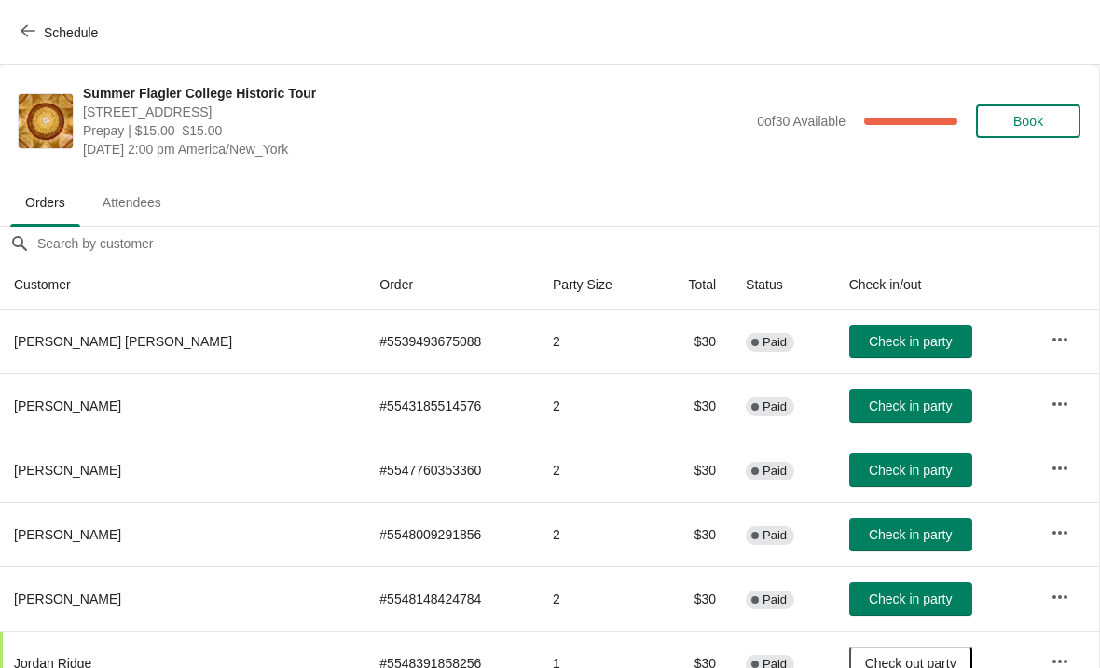
click at [1024, 110] on button "Book" at bounding box center [1028, 121] width 104 height 34
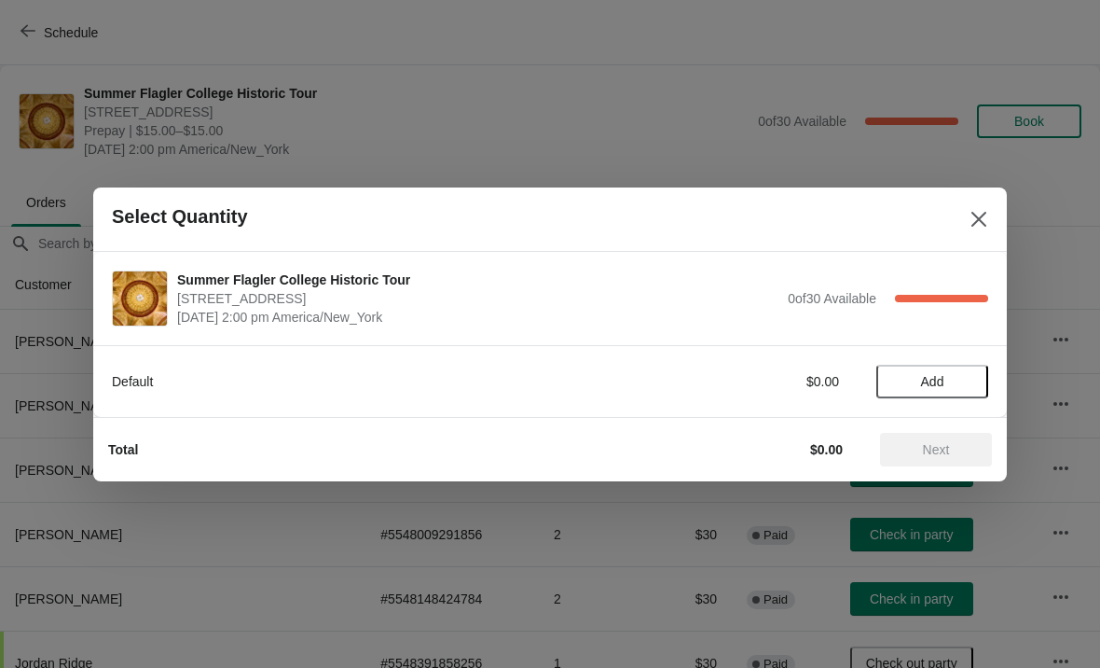
click at [950, 379] on span "Add" at bounding box center [932, 381] width 78 height 15
click at [962, 384] on icon at bounding box center [965, 381] width 20 height 20
click at [956, 451] on span "Next" at bounding box center [936, 449] width 82 height 15
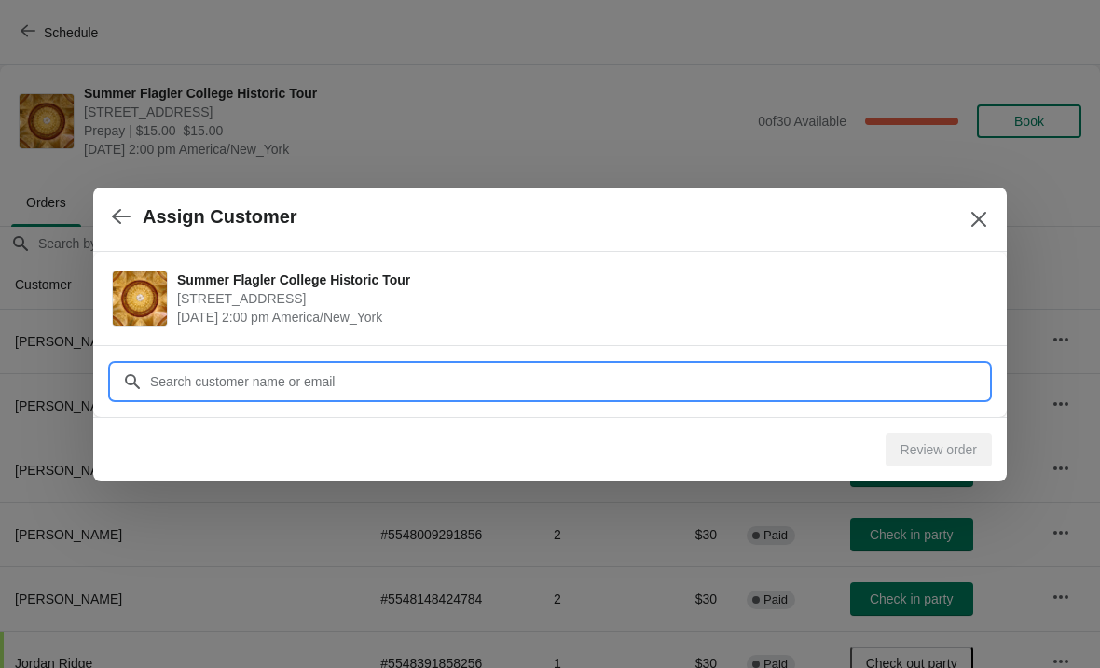
click at [285, 373] on input "Customer" at bounding box center [568, 382] width 839 height 34
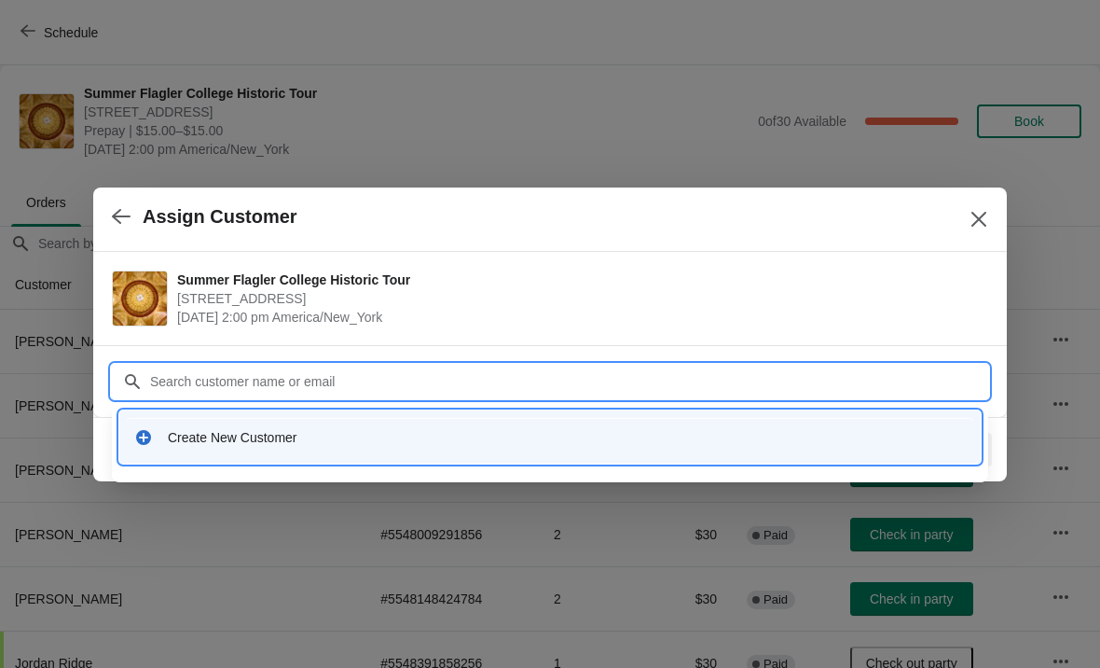
click at [188, 433] on div "Create New Customer" at bounding box center [567, 437] width 798 height 19
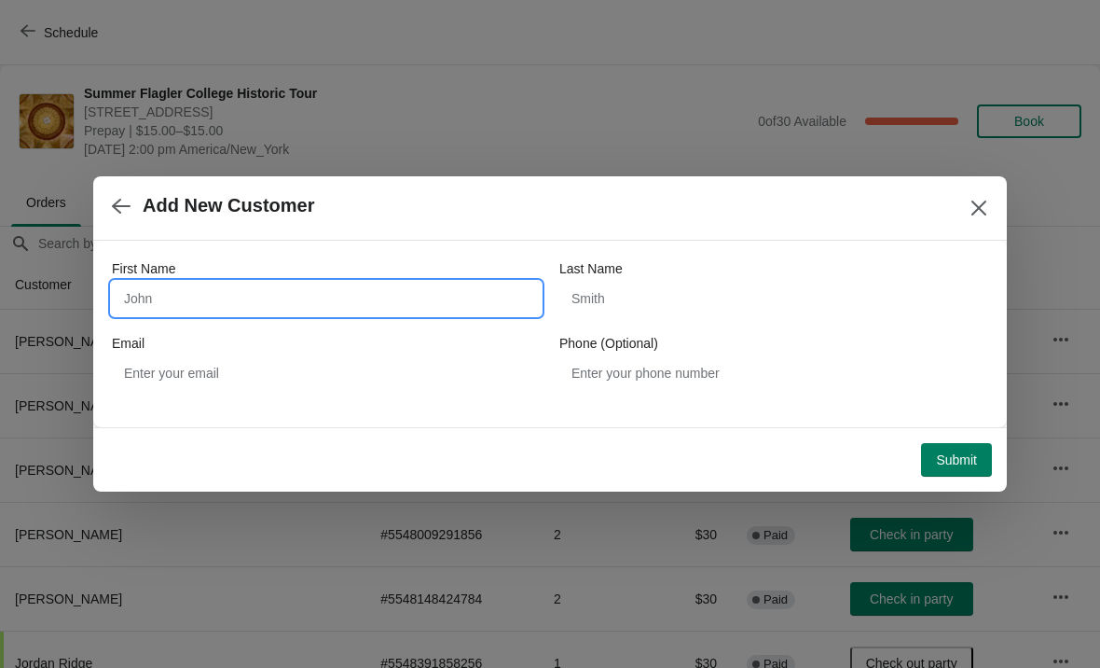
click at [182, 296] on input "First Name" at bounding box center [326, 299] width 429 height 34
type input "Johnathan"
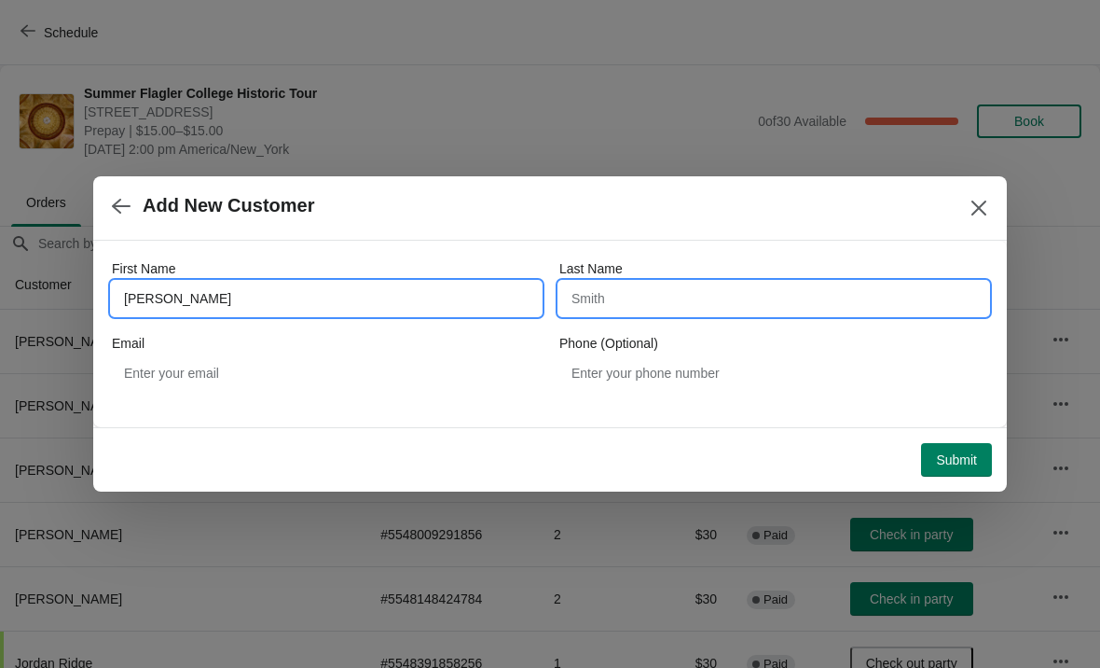
click at [726, 287] on input "Last Name" at bounding box center [773, 299] width 429 height 34
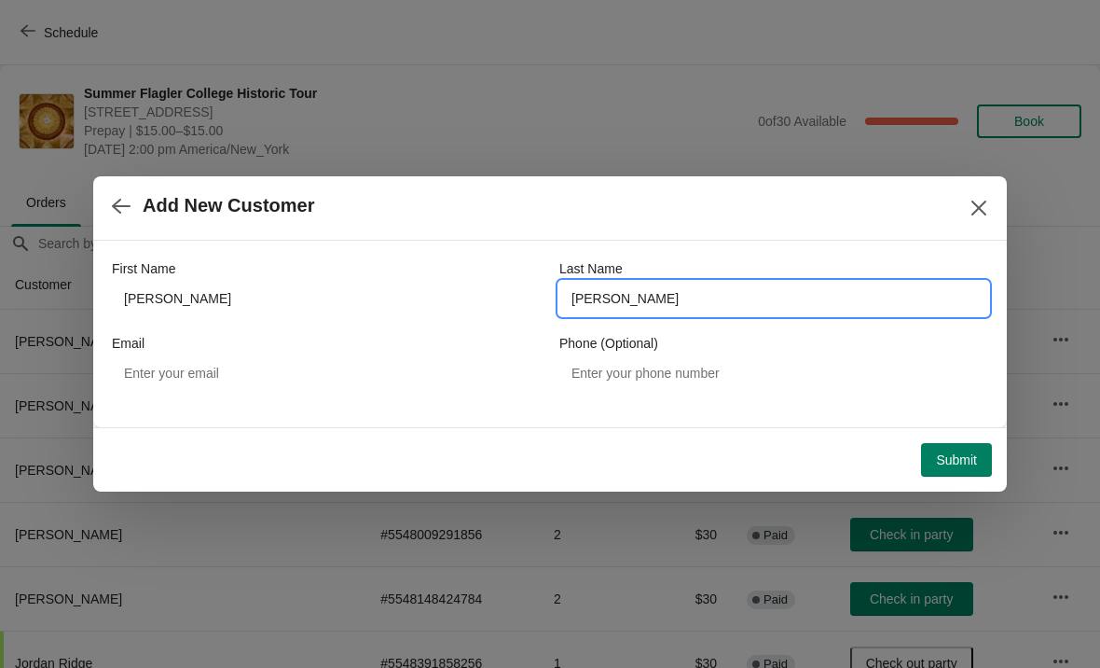
type input "Popham"
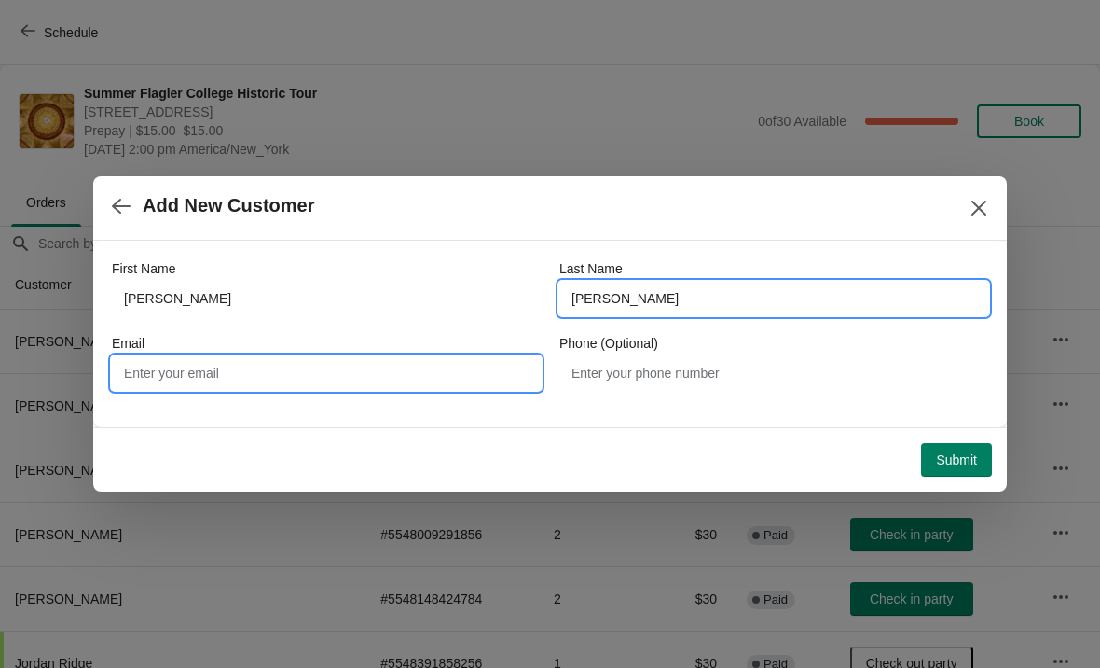
click at [228, 367] on input "Email" at bounding box center [326, 373] width 429 height 34
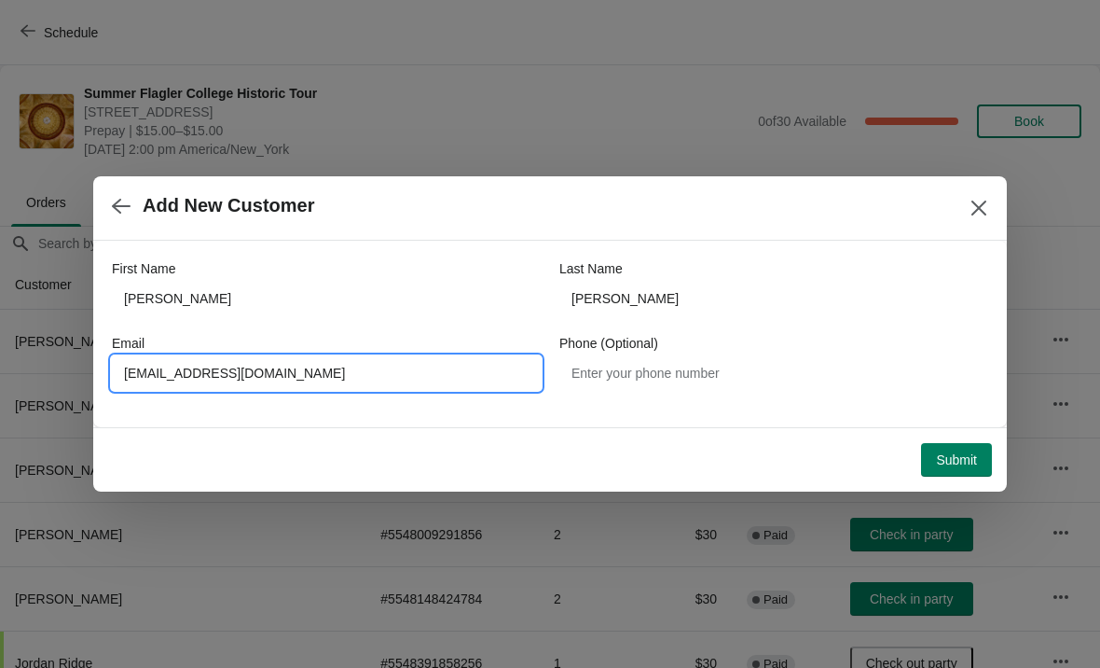
type input "Johnathanpopham@gmail.com"
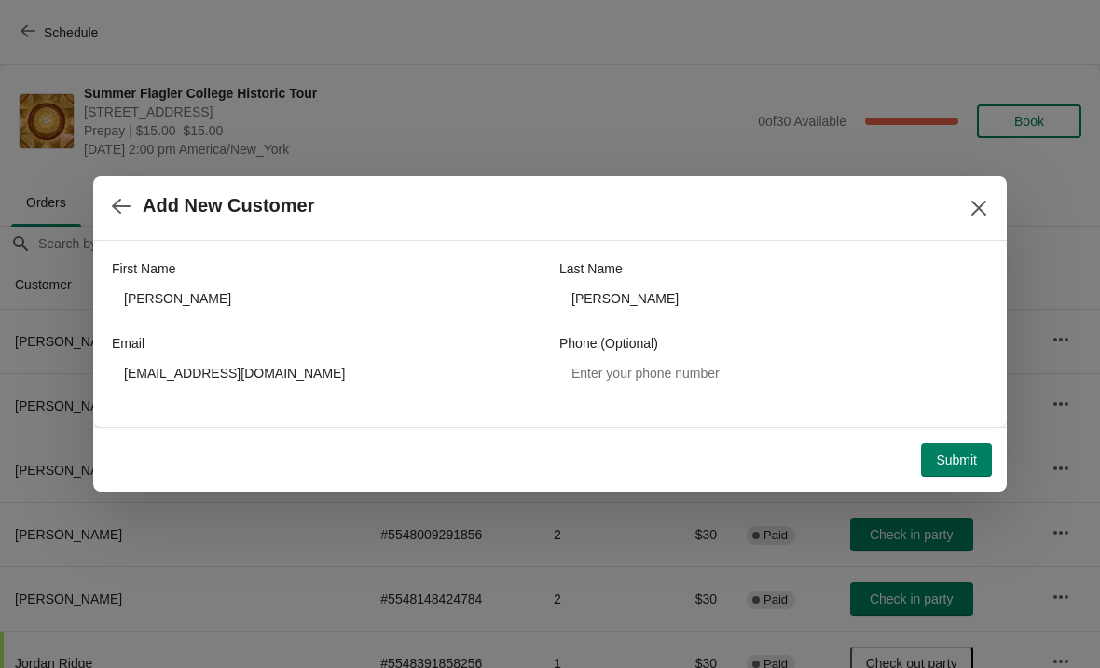
click at [961, 444] on button "Submit" at bounding box center [956, 460] width 71 height 34
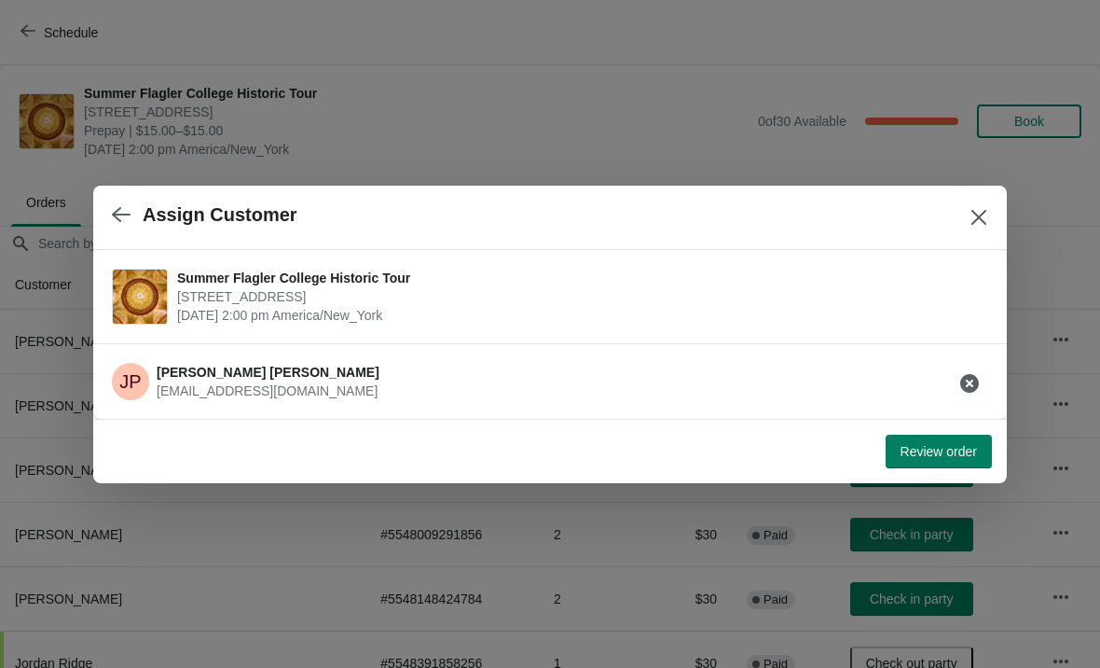
click at [941, 464] on button "Review order" at bounding box center [939, 451] width 106 height 34
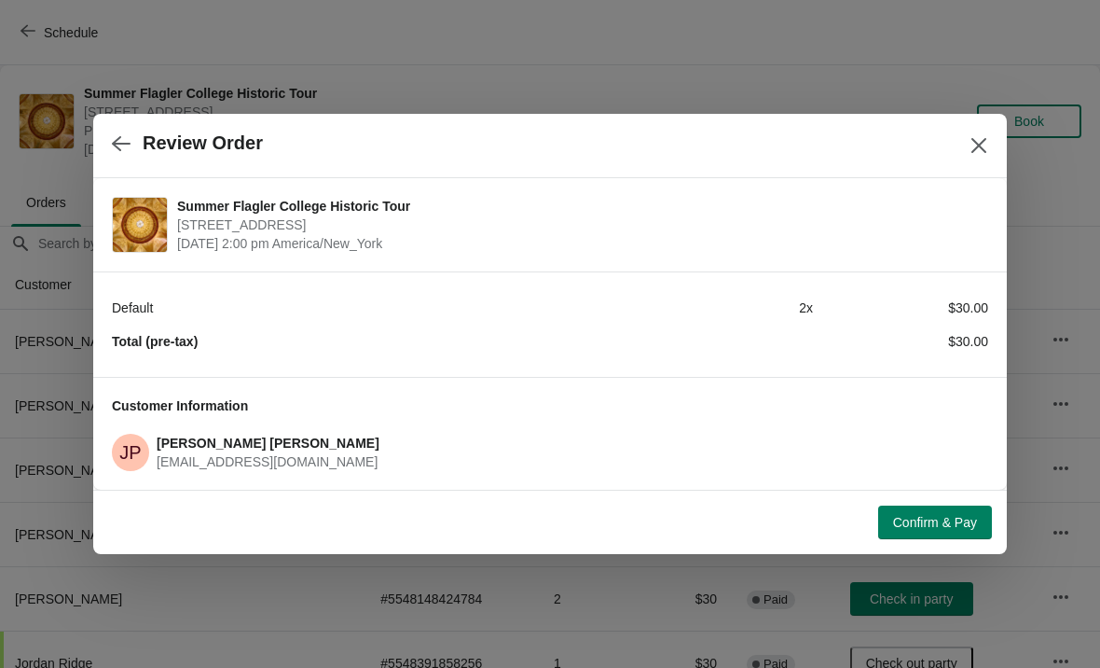
click at [952, 515] on span "Confirm & Pay" at bounding box center [935, 522] width 84 height 15
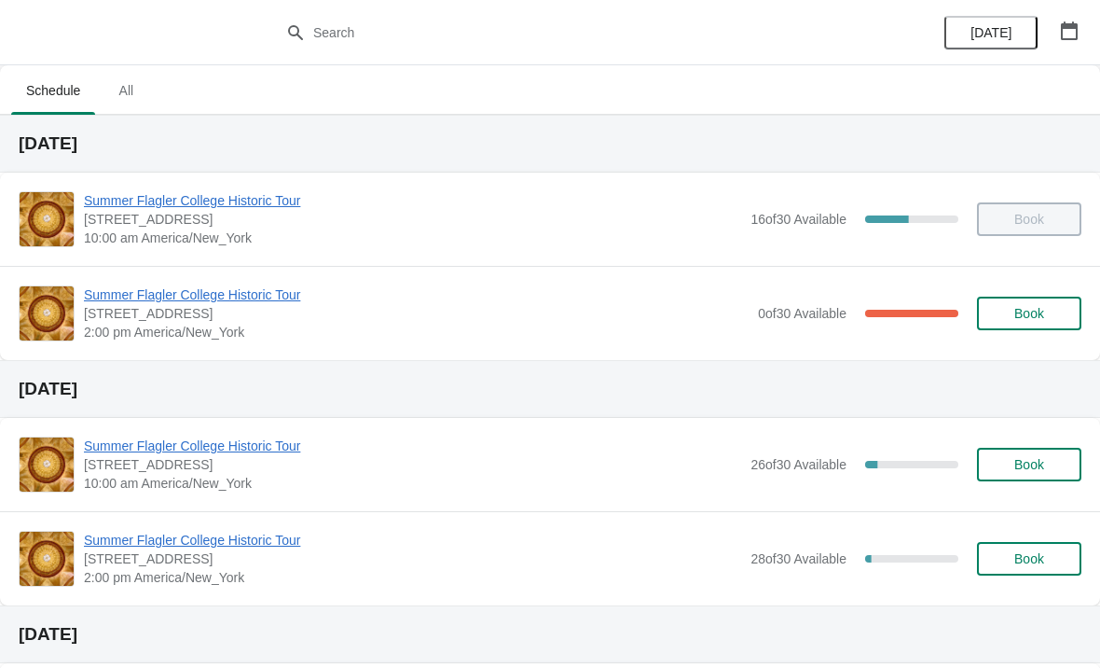
click at [233, 295] on span "Summer Flagler College Historic Tour" at bounding box center [416, 294] width 665 height 19
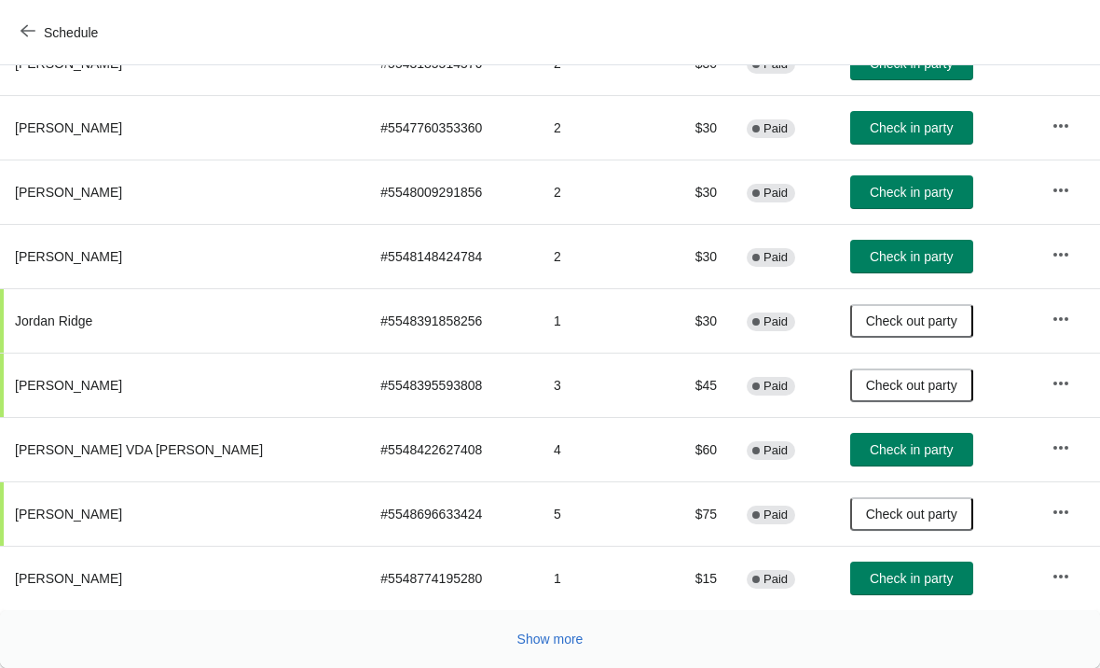
scroll to position [342, 0]
click at [559, 650] on button "Show more" at bounding box center [550, 639] width 81 height 34
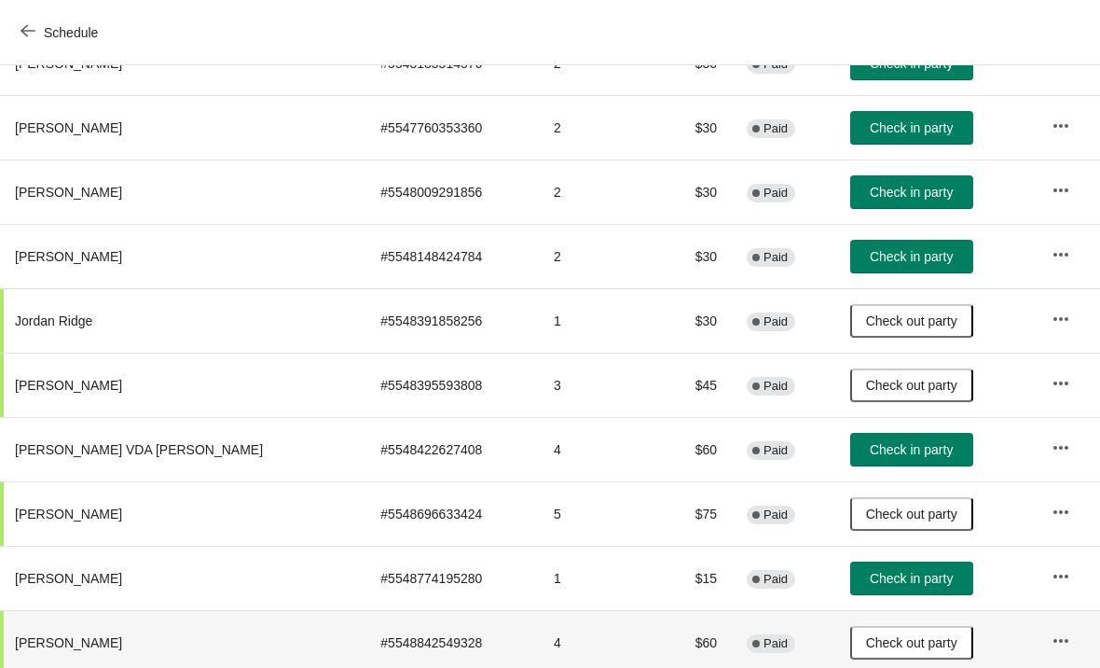
click at [560, 638] on td "4" at bounding box center [597, 642] width 117 height 64
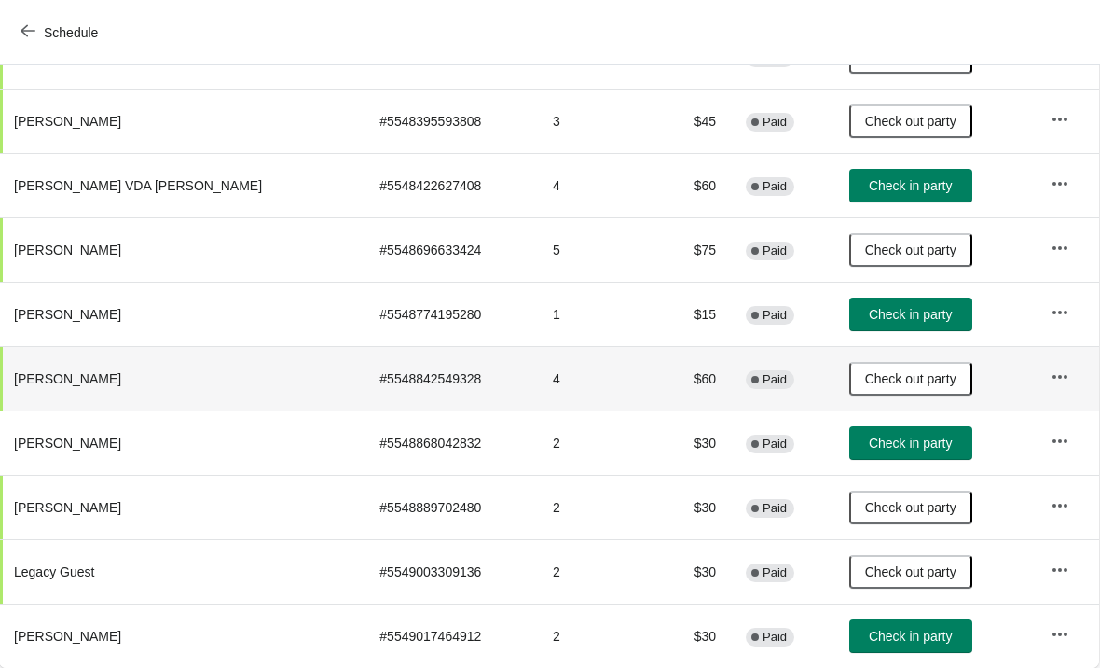
scroll to position [606, 1]
click at [868, 441] on span "Check in party" at bounding box center [910, 442] width 93 height 15
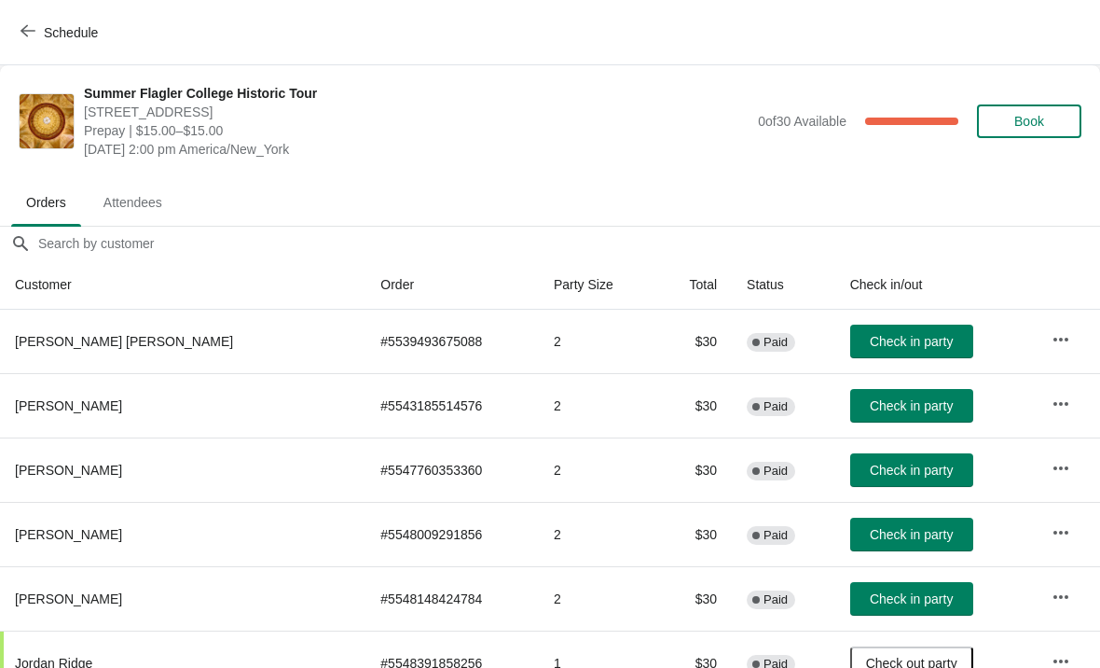
scroll to position [0, 0]
click at [1012, 114] on span "Book" at bounding box center [1029, 121] width 71 height 15
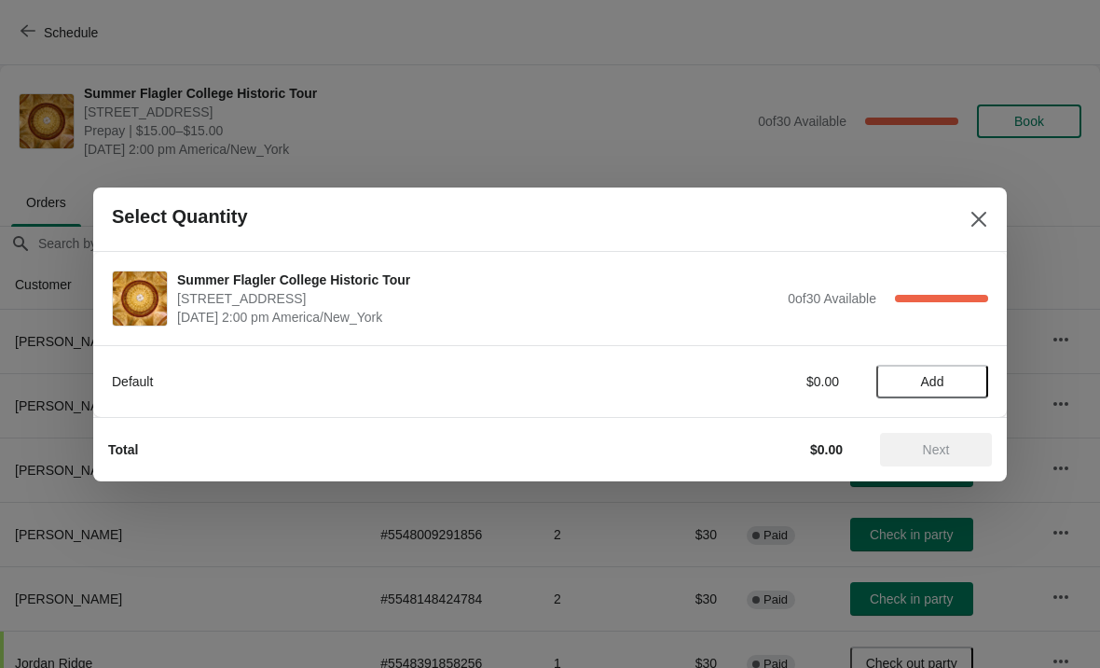
click at [907, 374] on span "Add" at bounding box center [932, 381] width 78 height 15
click at [935, 389] on strong "1" at bounding box center [932, 381] width 7 height 19
click at [955, 379] on icon at bounding box center [965, 381] width 20 height 20
click at [947, 375] on div "2" at bounding box center [932, 381] width 112 height 20
click at [956, 375] on icon at bounding box center [965, 381] width 20 height 20
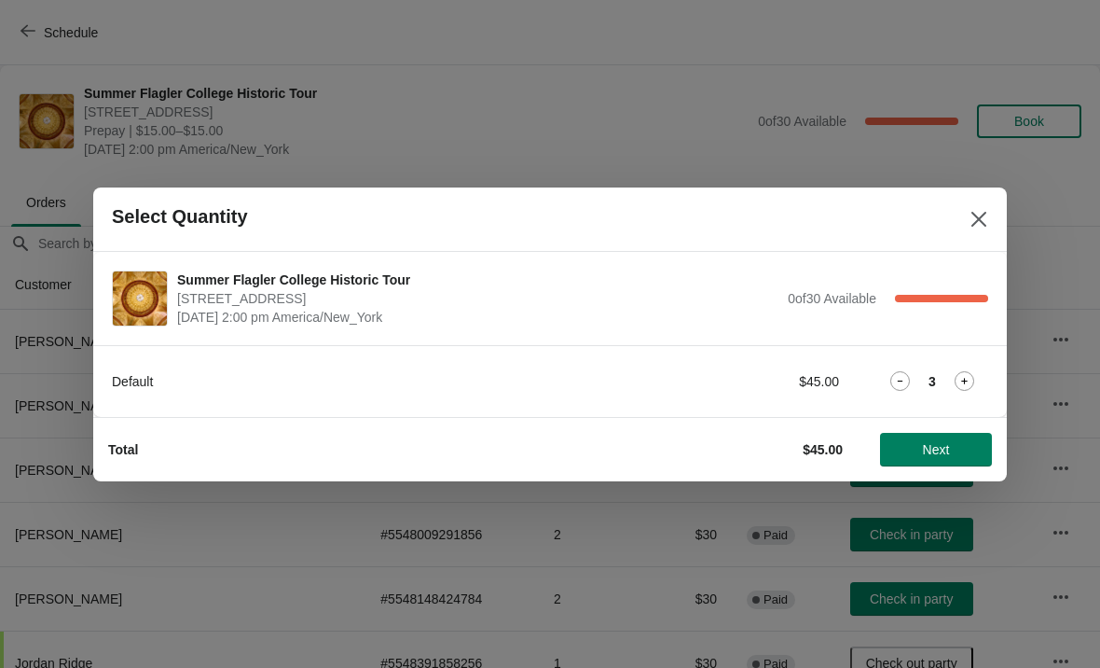
click at [957, 375] on icon at bounding box center [965, 381] width 20 height 20
click at [927, 434] on button "Next" at bounding box center [936, 450] width 112 height 34
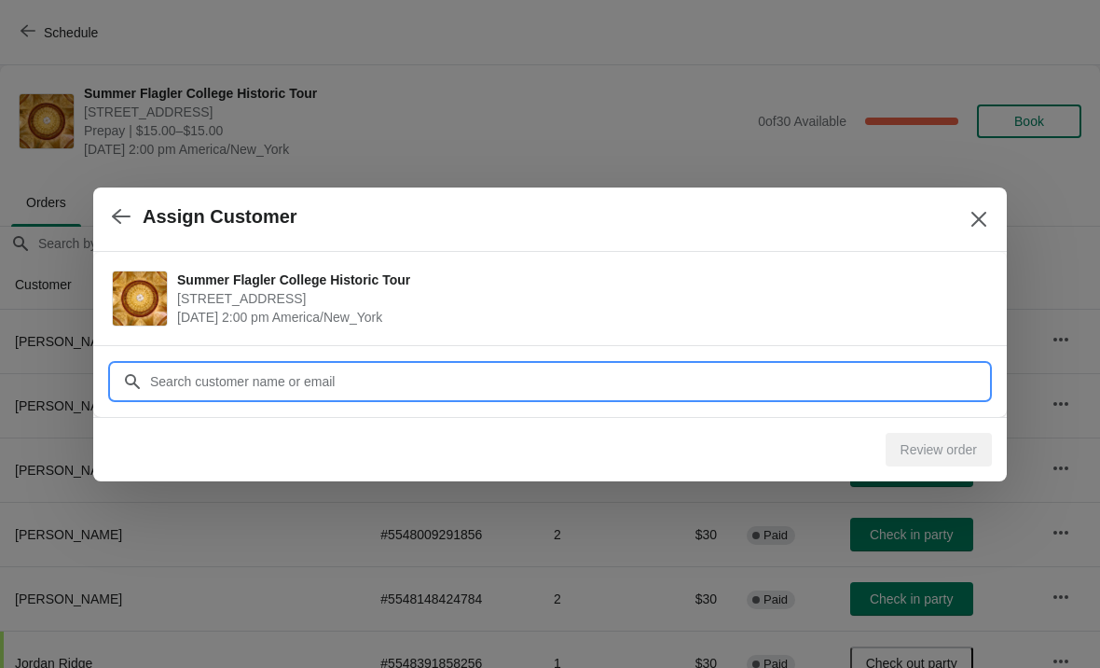
click at [552, 373] on input "Customer" at bounding box center [568, 382] width 839 height 34
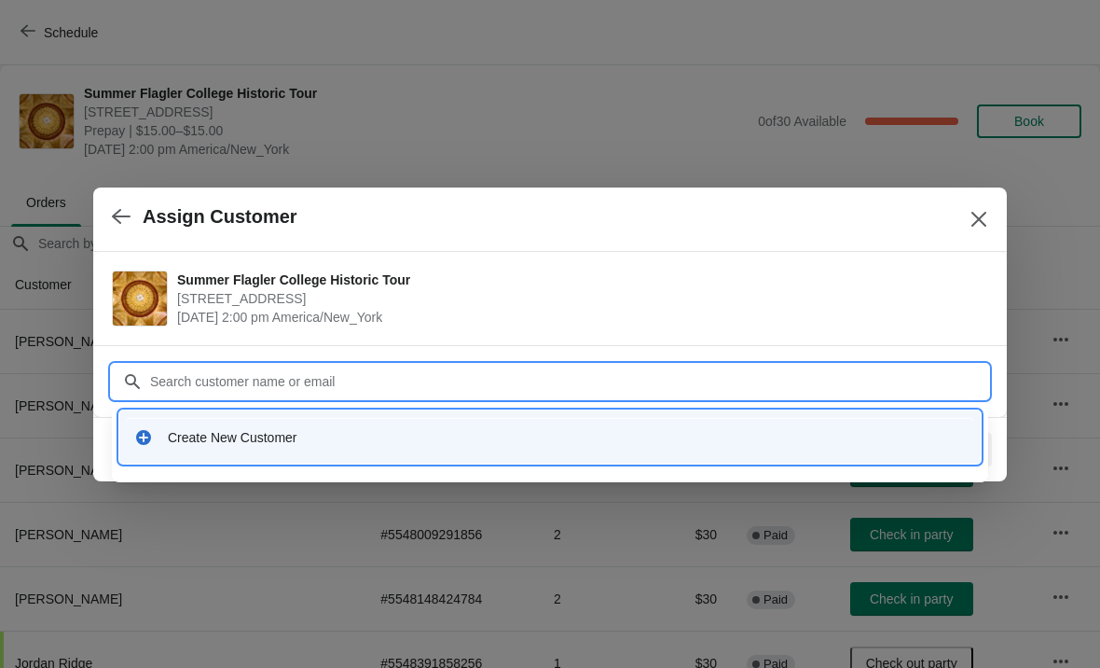
click at [489, 420] on div "Create New Customer" at bounding box center [550, 437] width 847 height 38
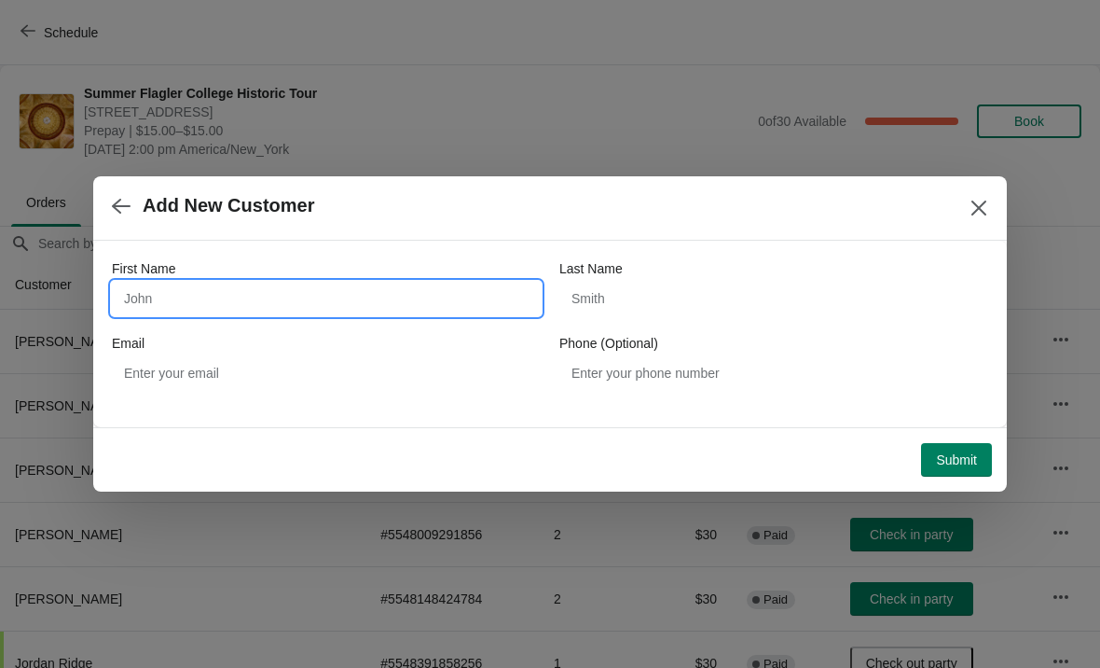
click at [325, 308] on input "First Name" at bounding box center [326, 299] width 429 height 34
type input "Need"
click at [695, 273] on div "Last Name" at bounding box center [773, 268] width 429 height 19
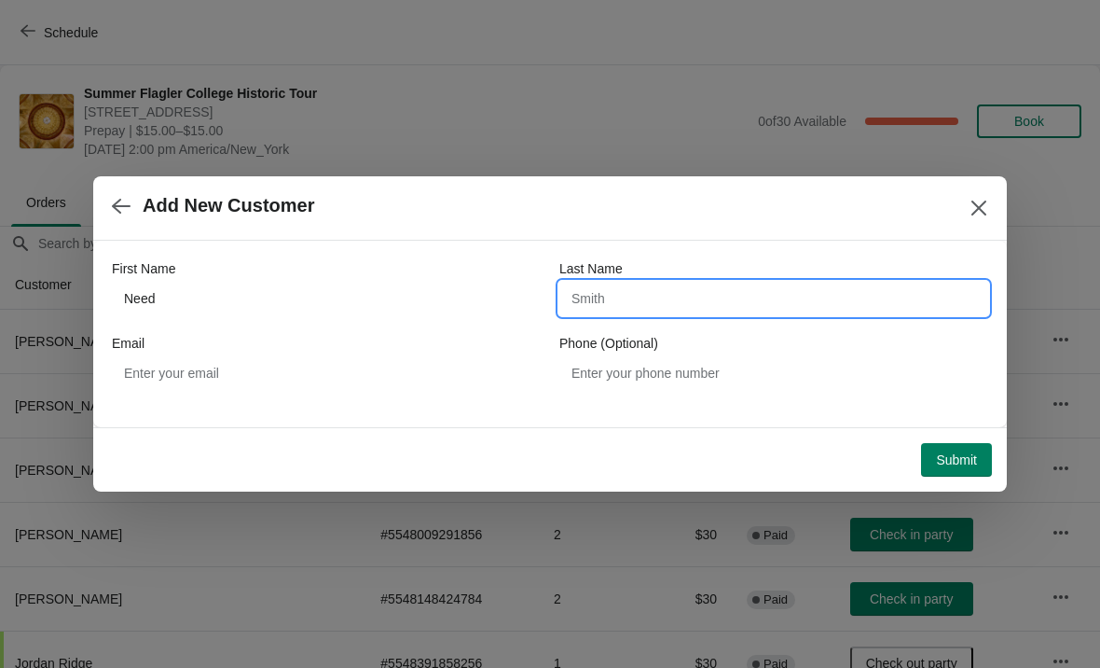
click at [712, 311] on input "Last Name" at bounding box center [773, 299] width 429 height 34
type input "Bh"
click at [166, 341] on div "Email" at bounding box center [326, 343] width 429 height 19
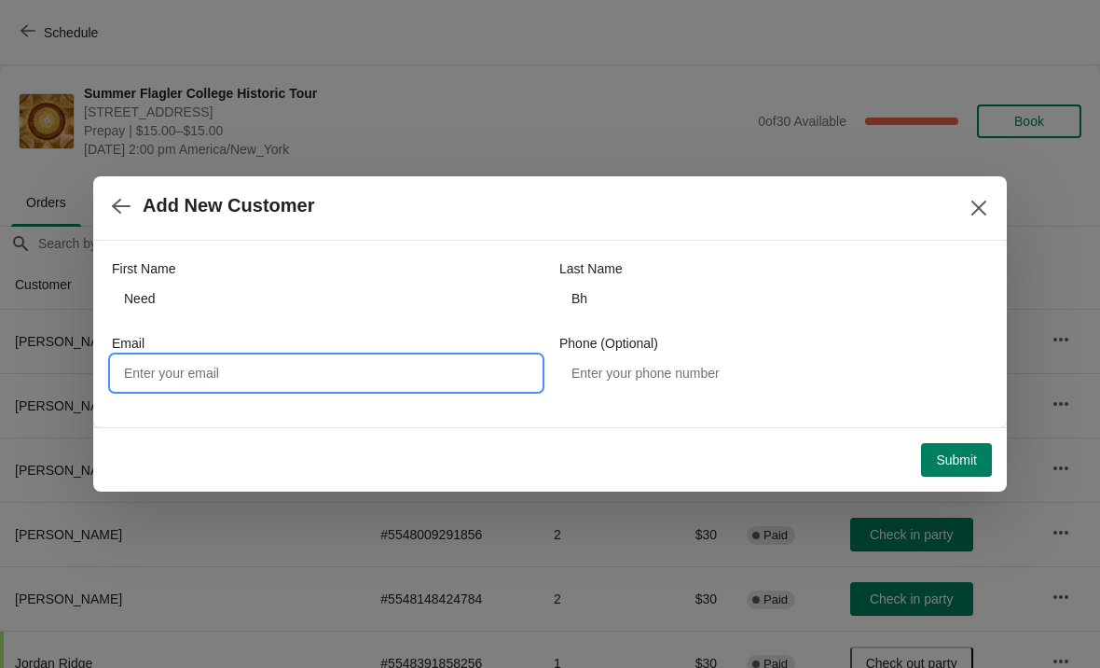
click at [186, 370] on input "Email" at bounding box center [326, 373] width 429 height 34
type input "Legacy@flagler.edu"
click at [930, 459] on button "Submit" at bounding box center [956, 460] width 71 height 34
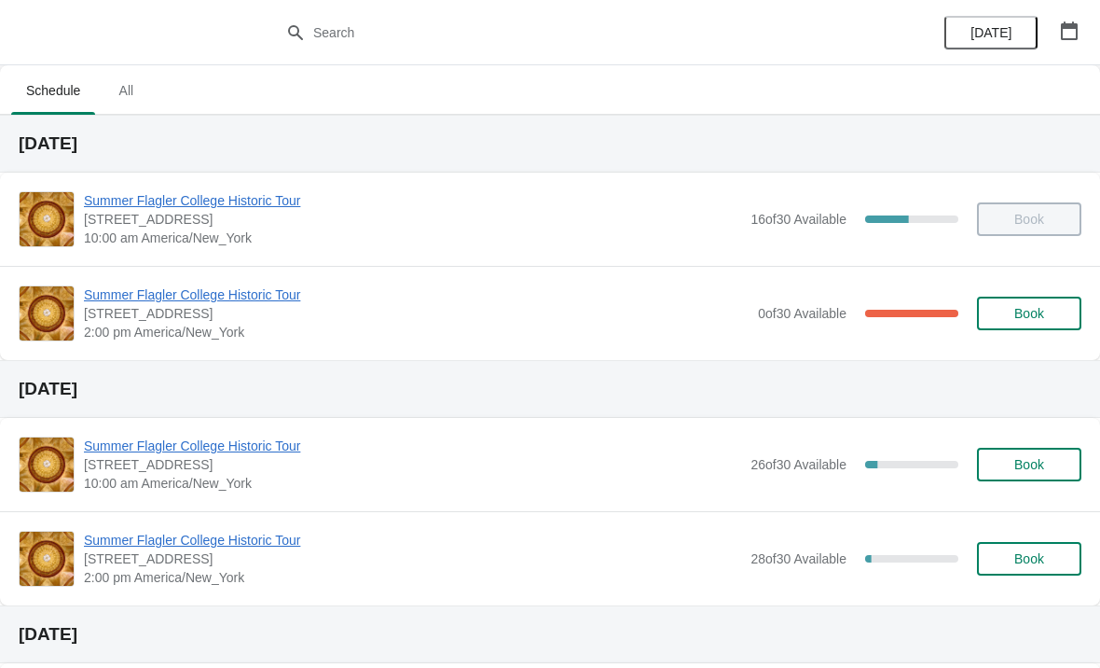
click at [147, 277] on div "Summer Flagler College Historic Tour [STREET_ADDRESS][PERSON_NAME] 2:00 pm Amer…" at bounding box center [550, 313] width 1100 height 94
click at [188, 301] on span "Summer Flagler College Historic Tour" at bounding box center [416, 294] width 665 height 19
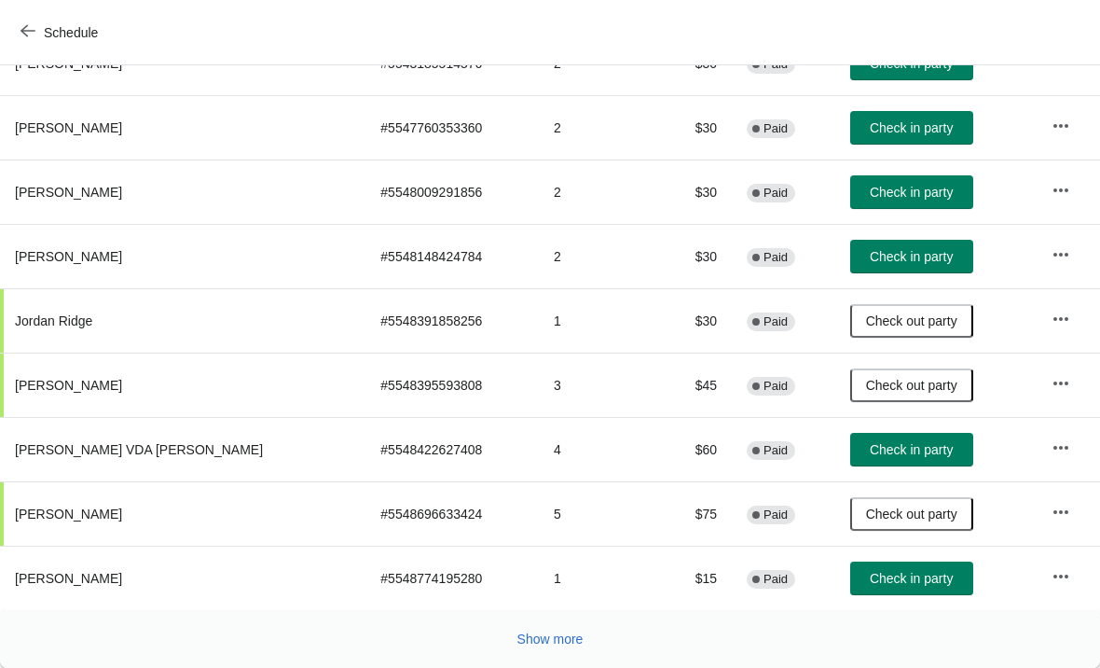
scroll to position [342, 0]
click at [572, 638] on span "Show more" at bounding box center [550, 638] width 66 height 15
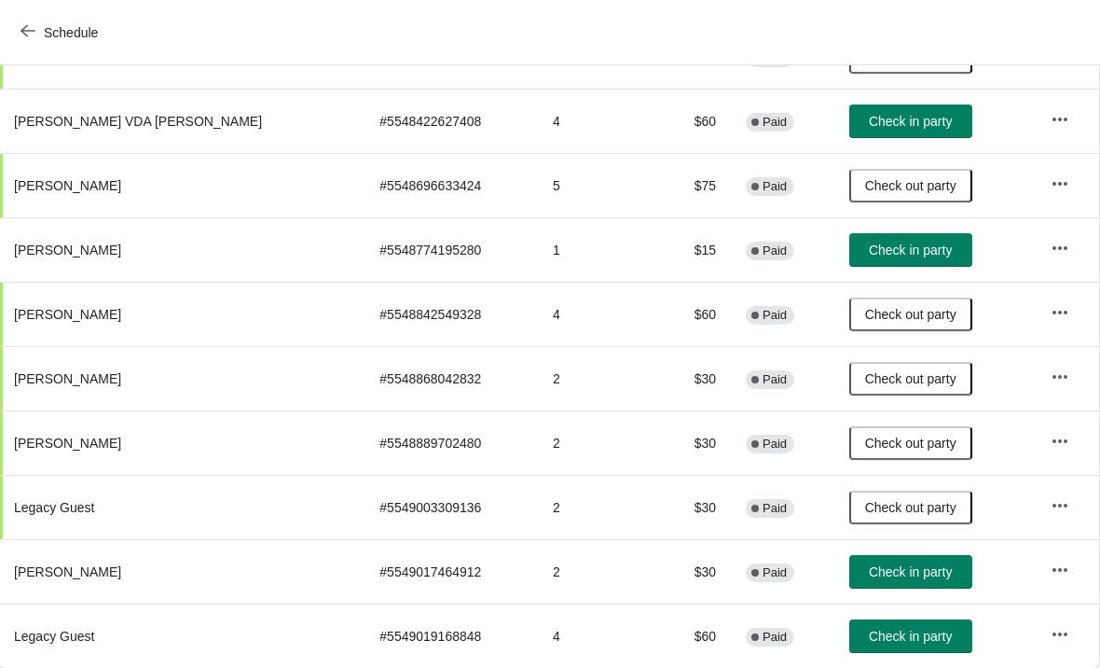
scroll to position [670, 1]
click at [891, 642] on span "Check in party" at bounding box center [910, 635] width 83 height 15
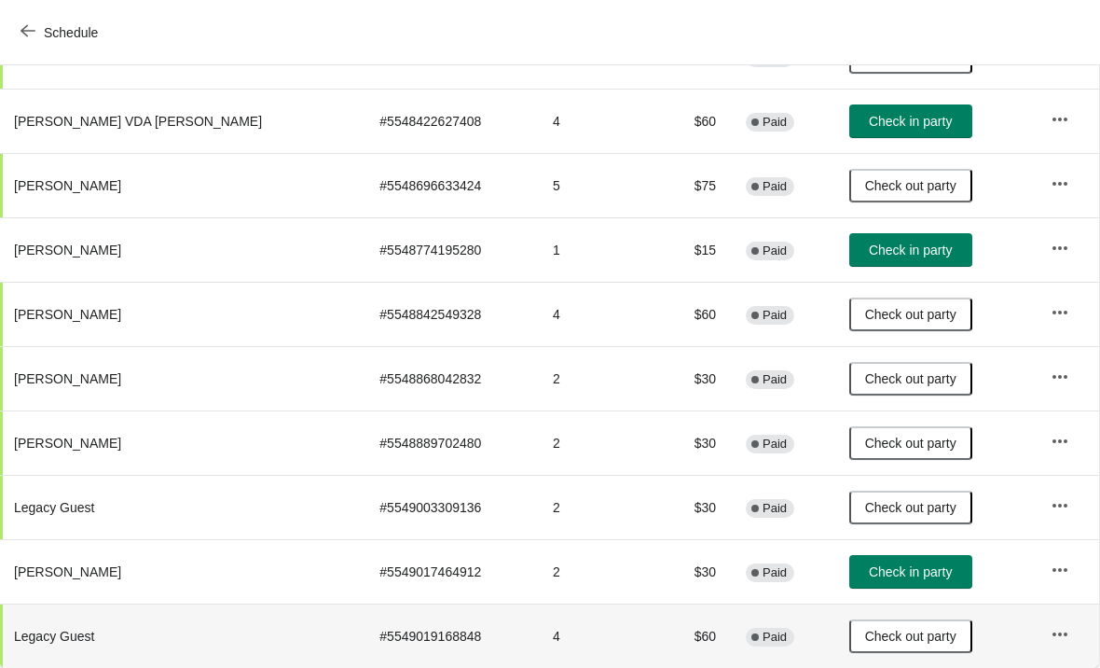
click at [888, 571] on span "Check in party" at bounding box center [910, 571] width 83 height 15
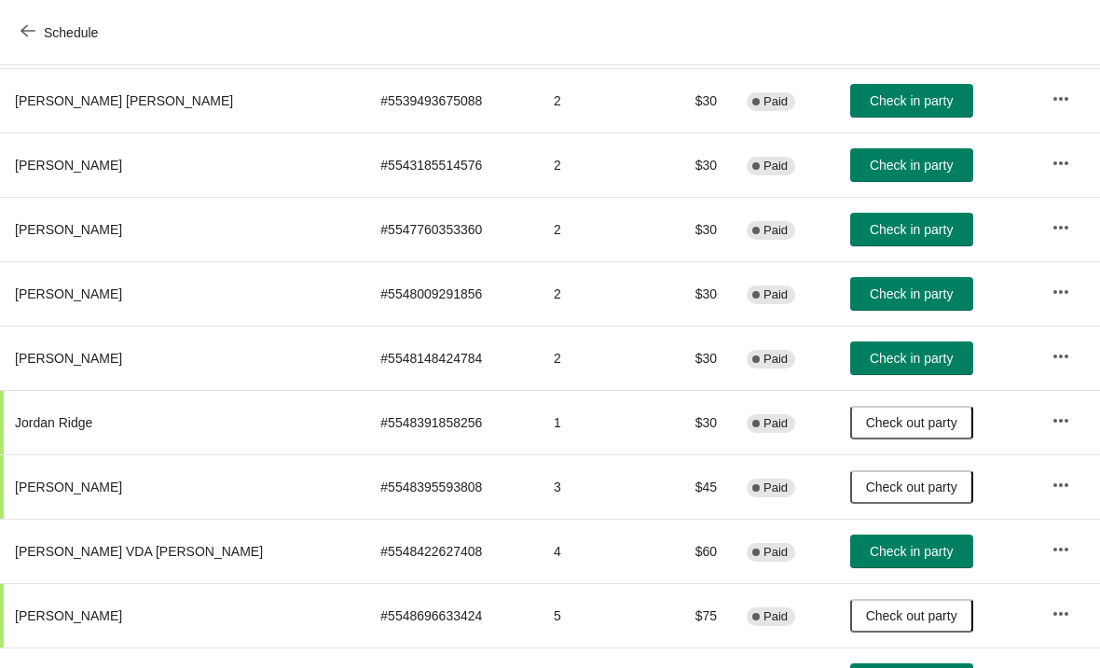
scroll to position [240, 0]
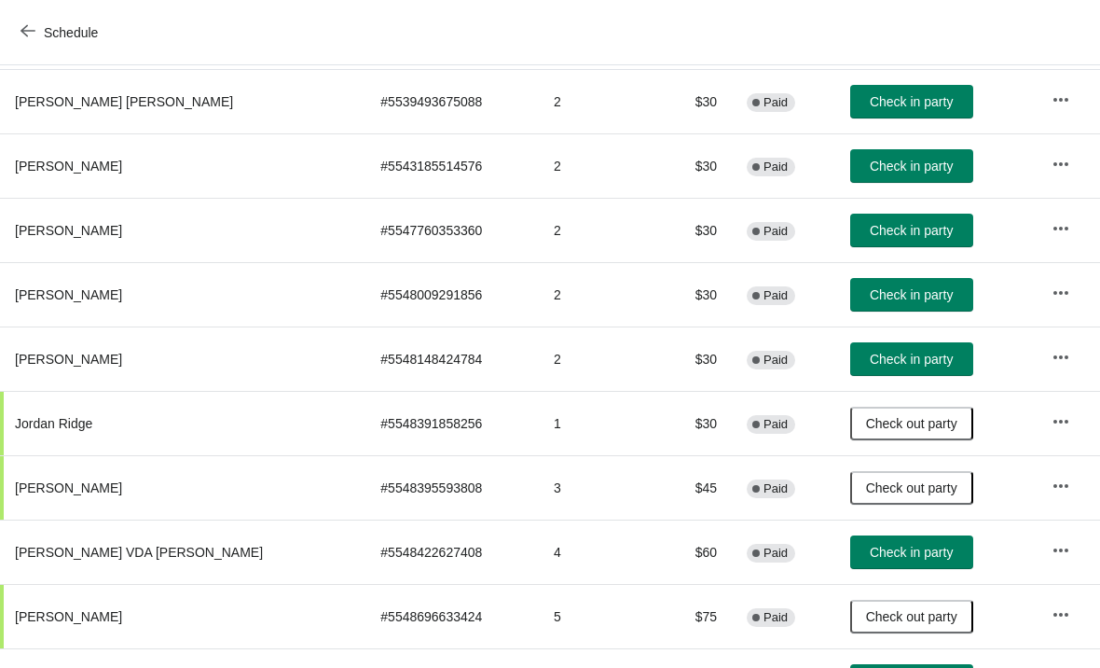
click at [953, 354] on span "Check in party" at bounding box center [911, 358] width 83 height 15
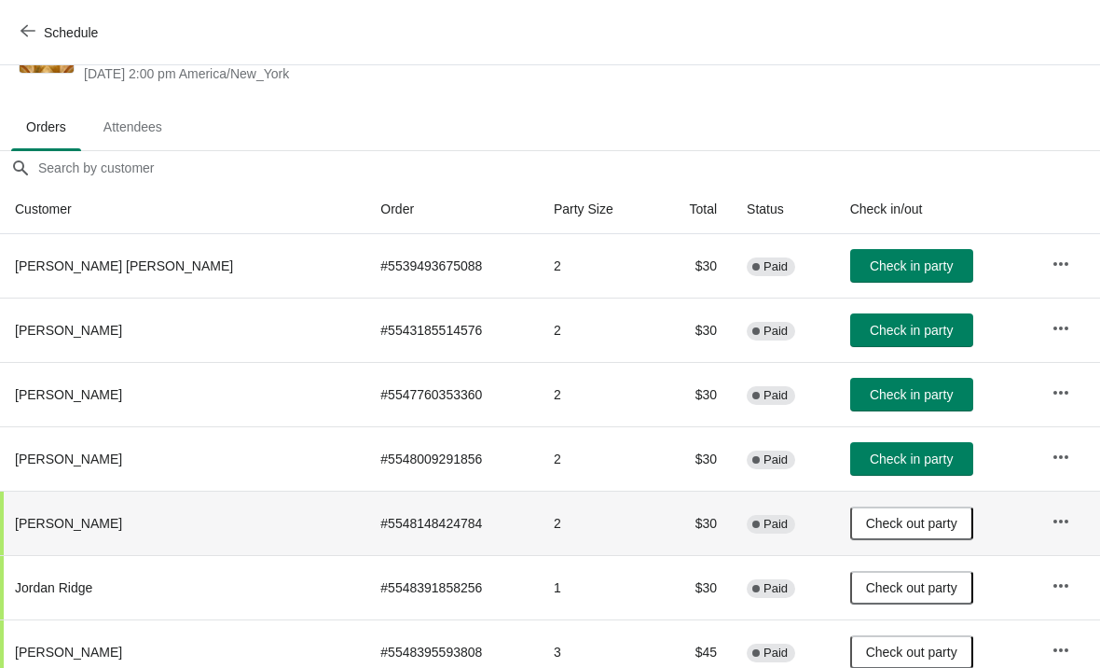
scroll to position [76, 0]
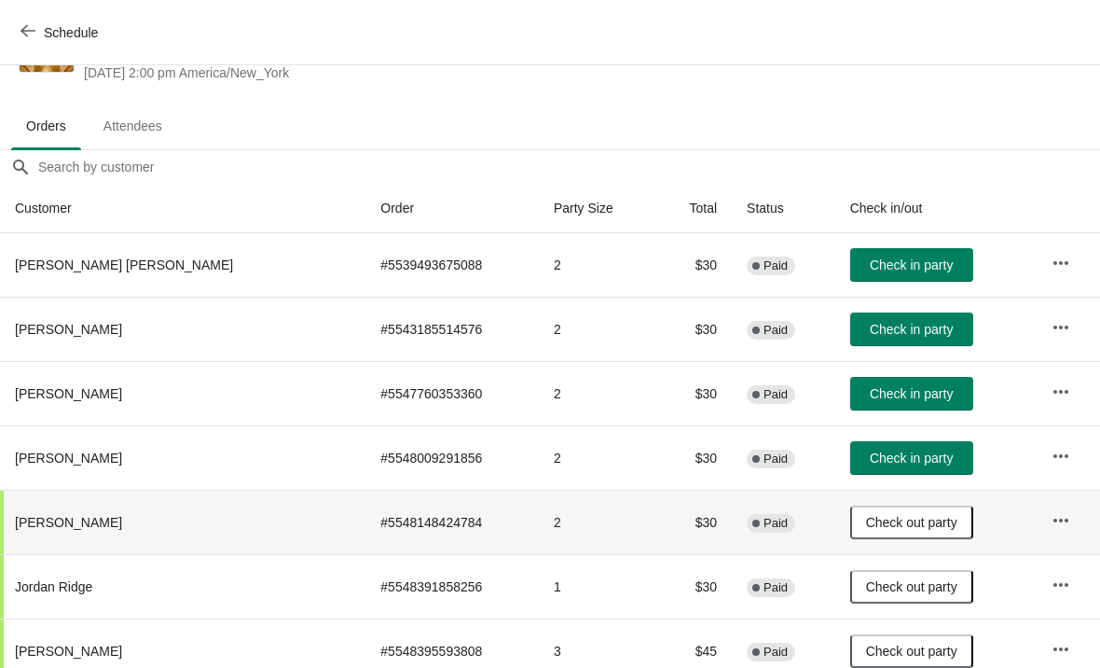
click at [939, 460] on span "Check in party" at bounding box center [911, 457] width 83 height 15
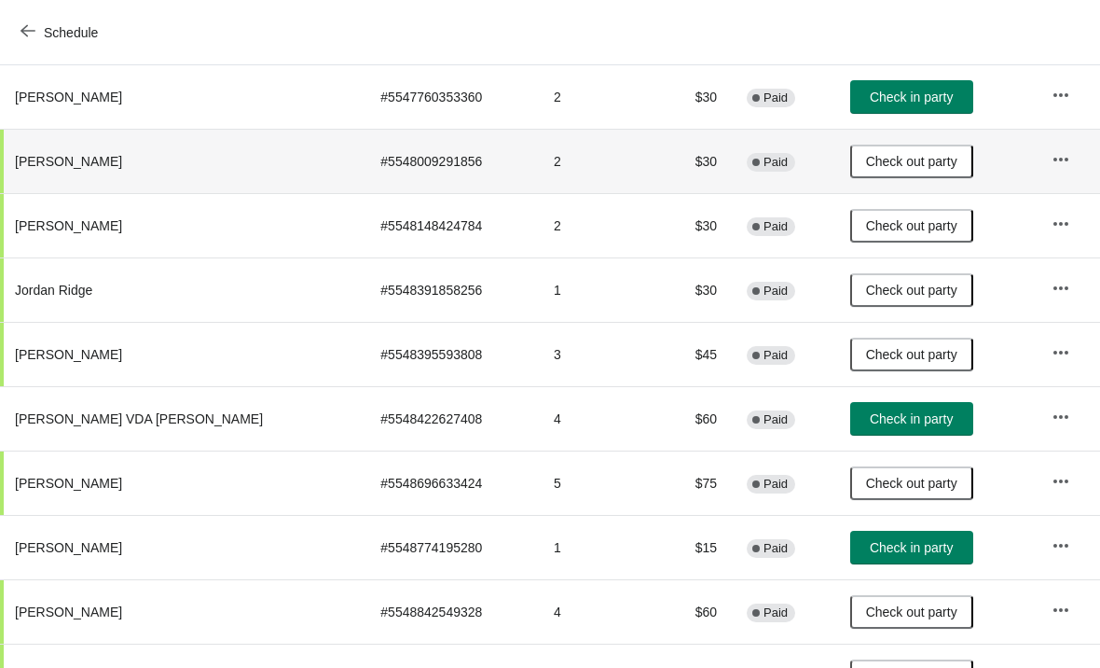
scroll to position [373, 0]
click at [915, 426] on span "Check in party" at bounding box center [911, 418] width 83 height 15
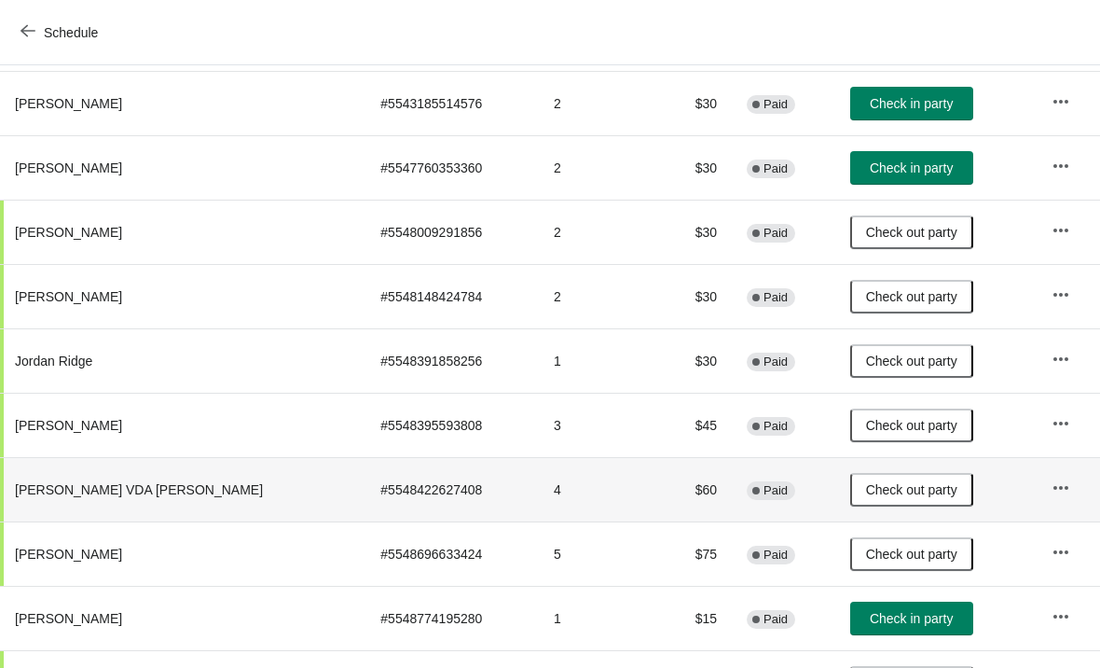
scroll to position [298, 0]
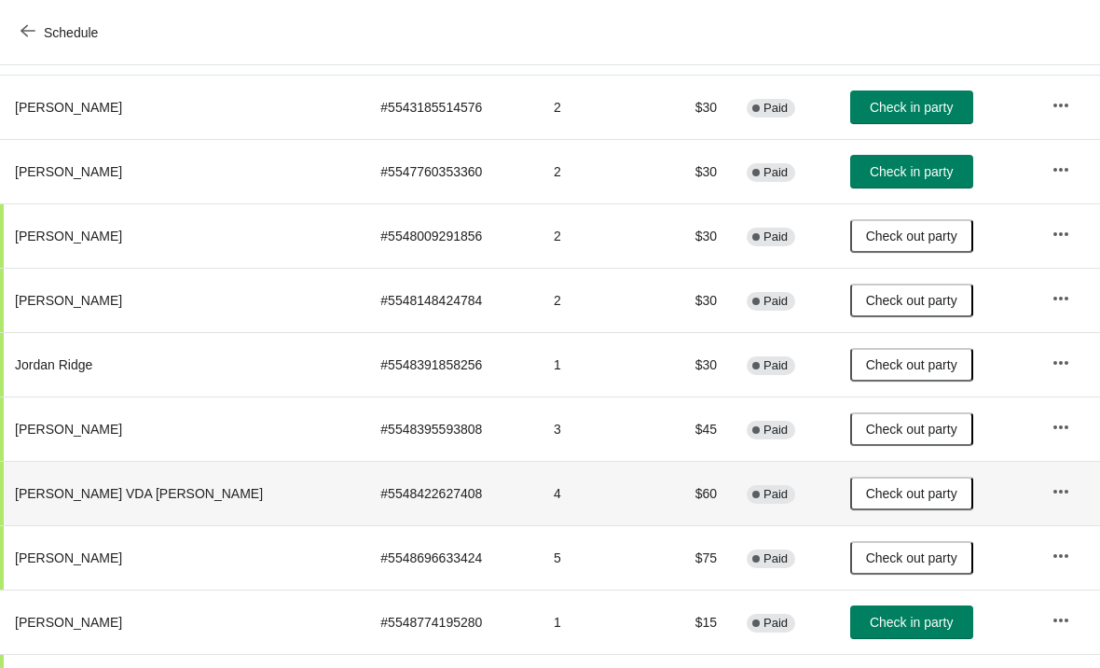
click at [935, 155] on button "Check in party" at bounding box center [911, 172] width 123 height 34
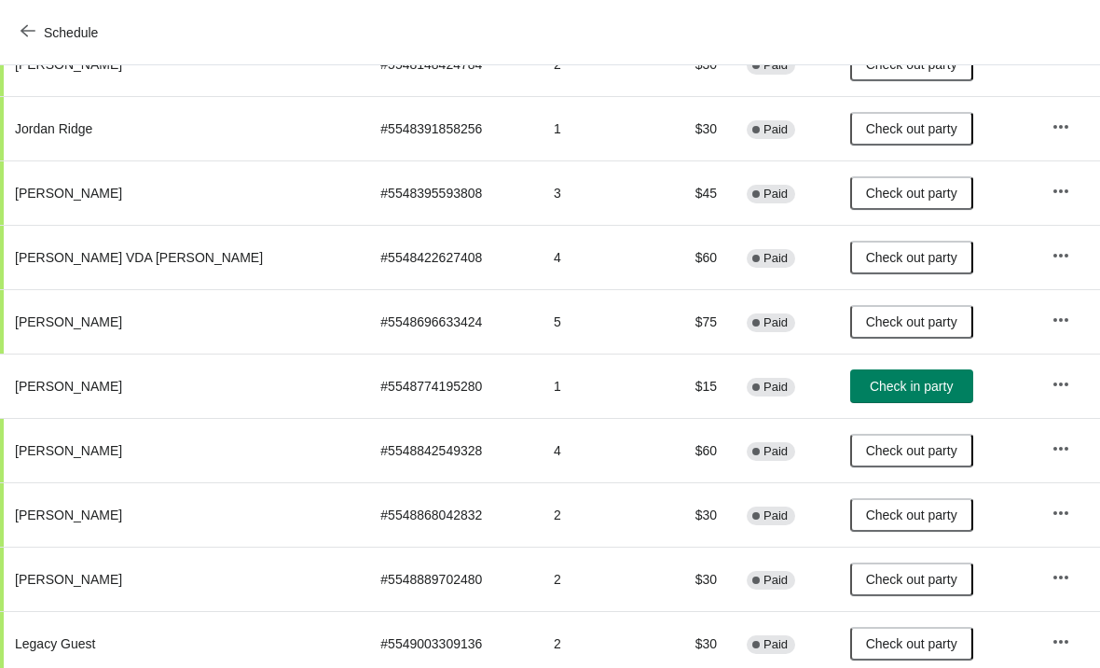
scroll to position [535, 0]
